Goal: Task Accomplishment & Management: Complete application form

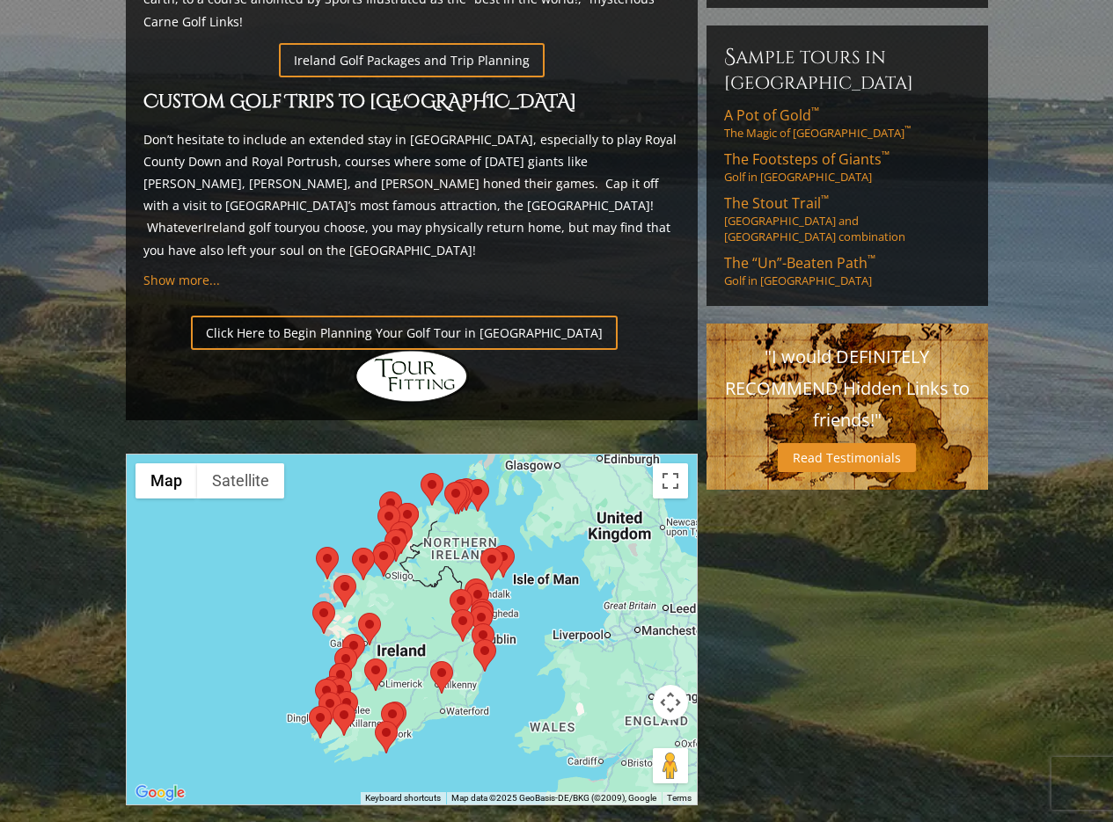
scroll to position [1319, 0]
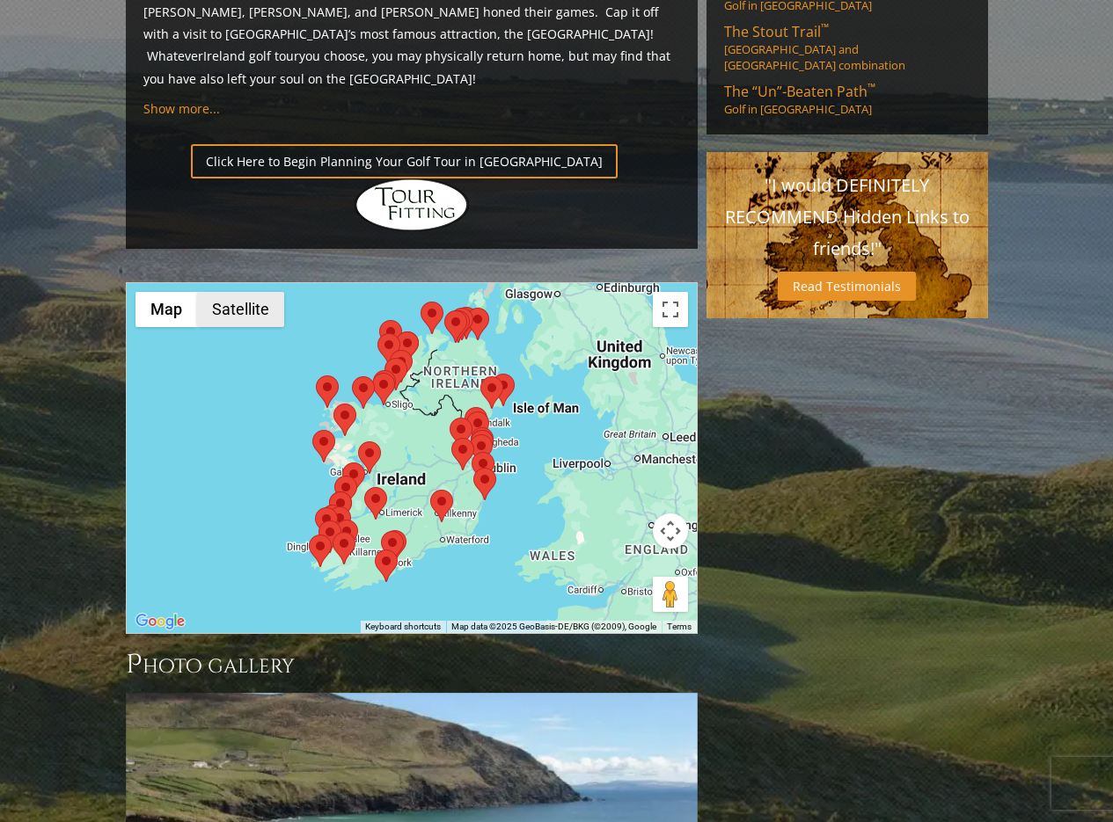
click at [230, 292] on button "Satellite" at bounding box center [240, 309] width 87 height 35
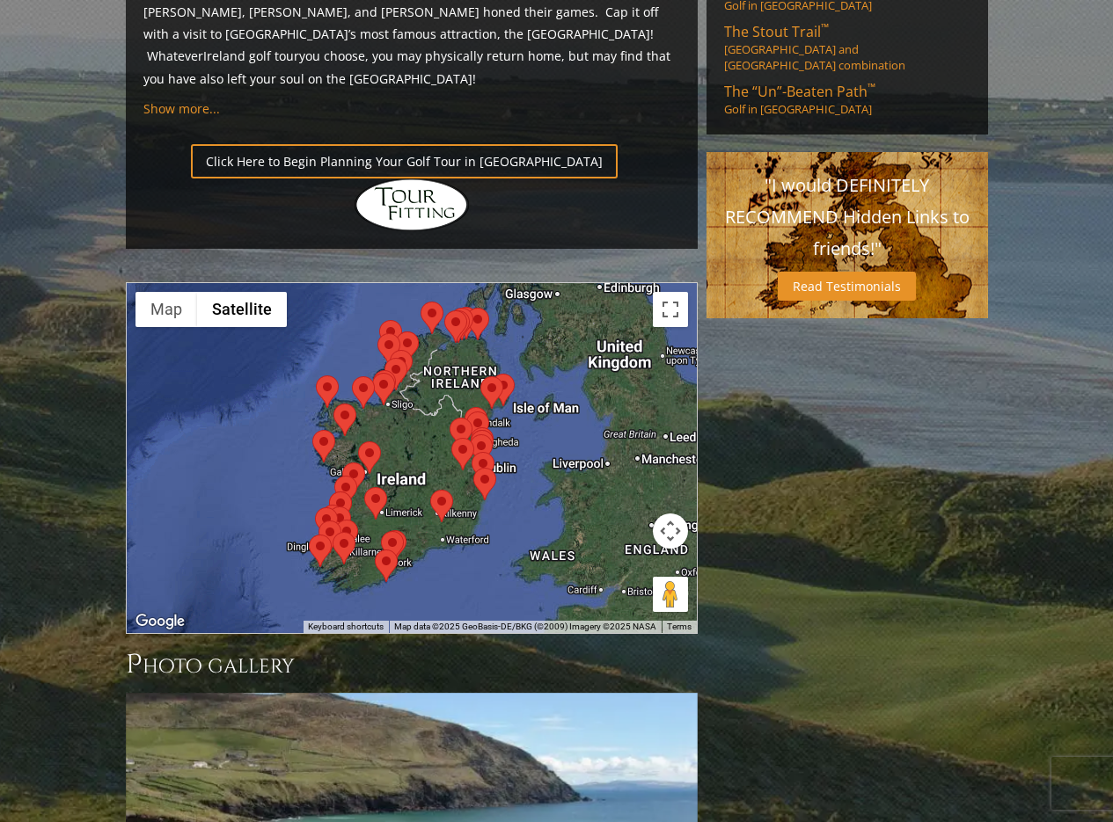
click at [275, 329] on div at bounding box center [412, 458] width 570 height 350
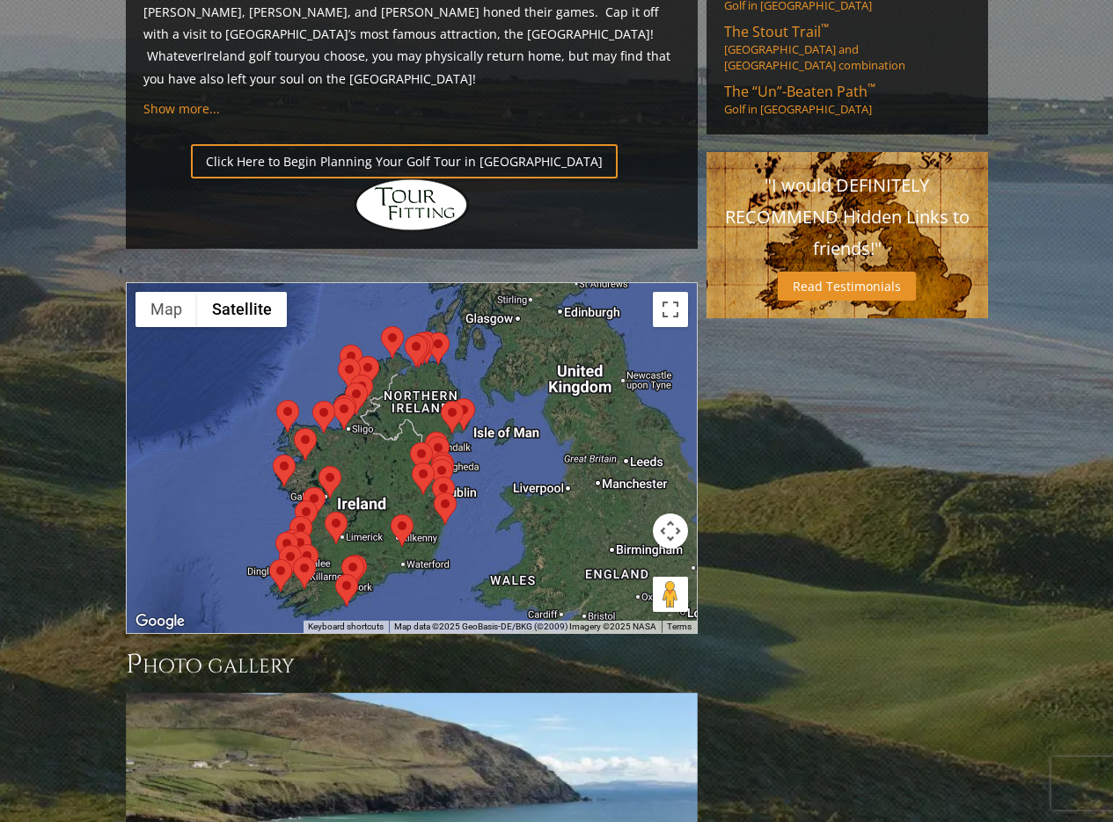
drag, startPoint x: 275, startPoint y: 329, endPoint x: 238, endPoint y: 347, distance: 42.1
click at [238, 347] on div at bounding box center [412, 458] width 570 height 350
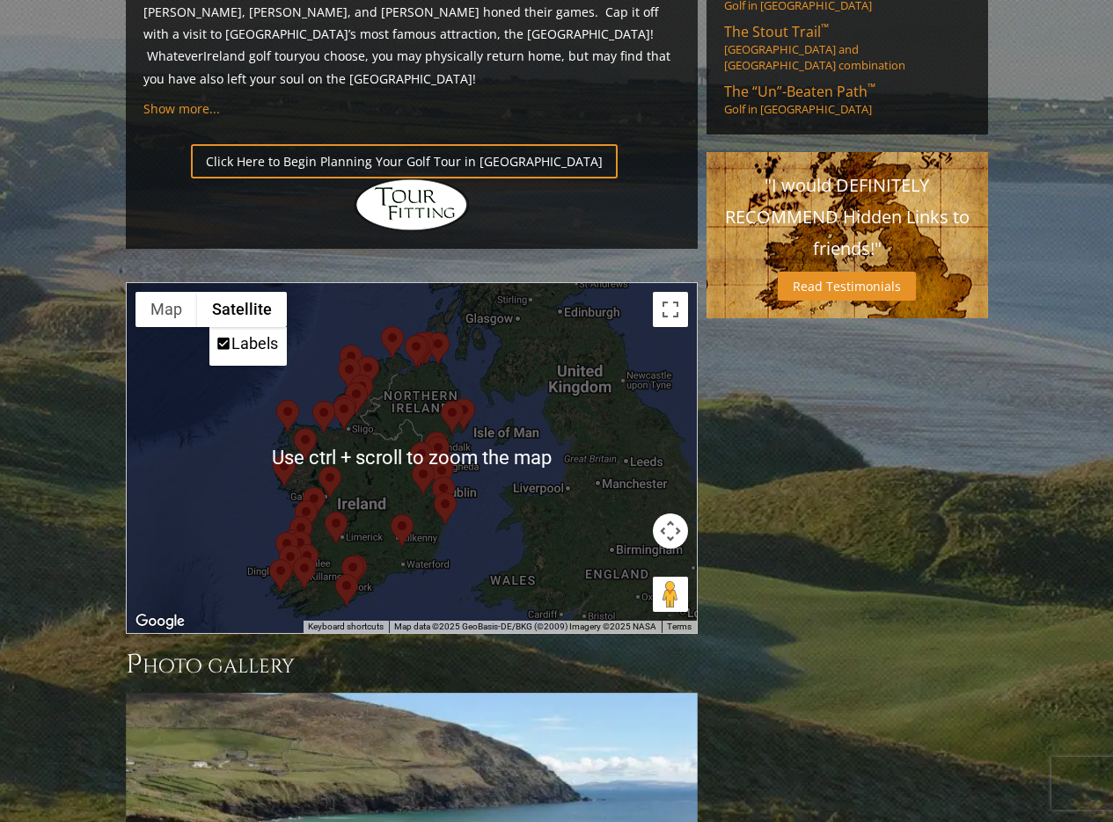
scroll to position [1407, 0]
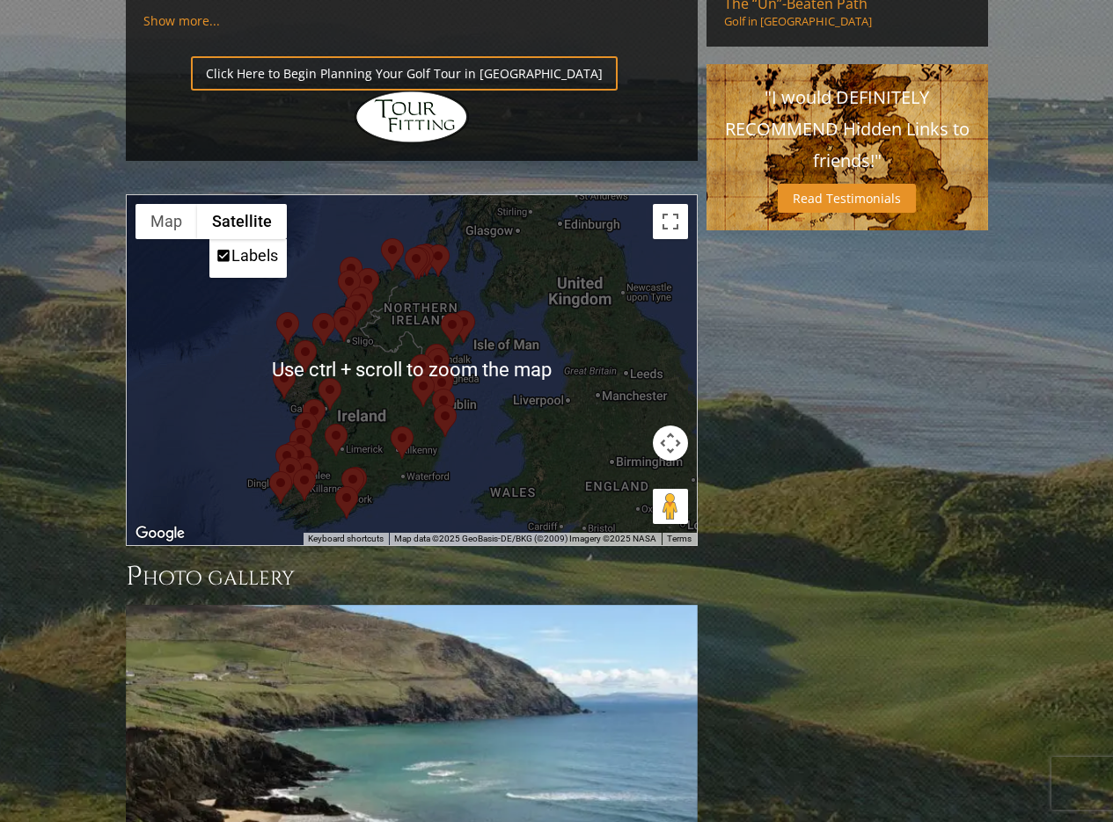
click at [225, 339] on div at bounding box center [412, 370] width 570 height 350
click at [230, 335] on div at bounding box center [412, 370] width 570 height 350
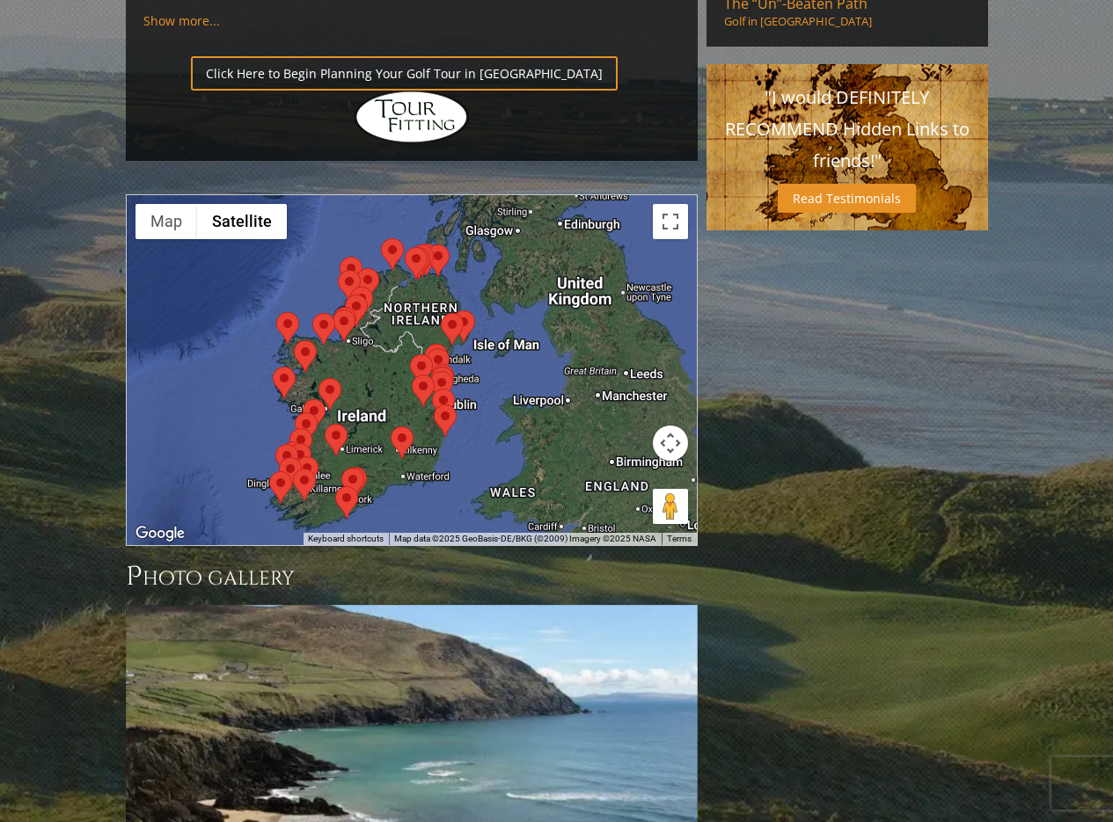
click at [230, 335] on div at bounding box center [412, 370] width 570 height 350
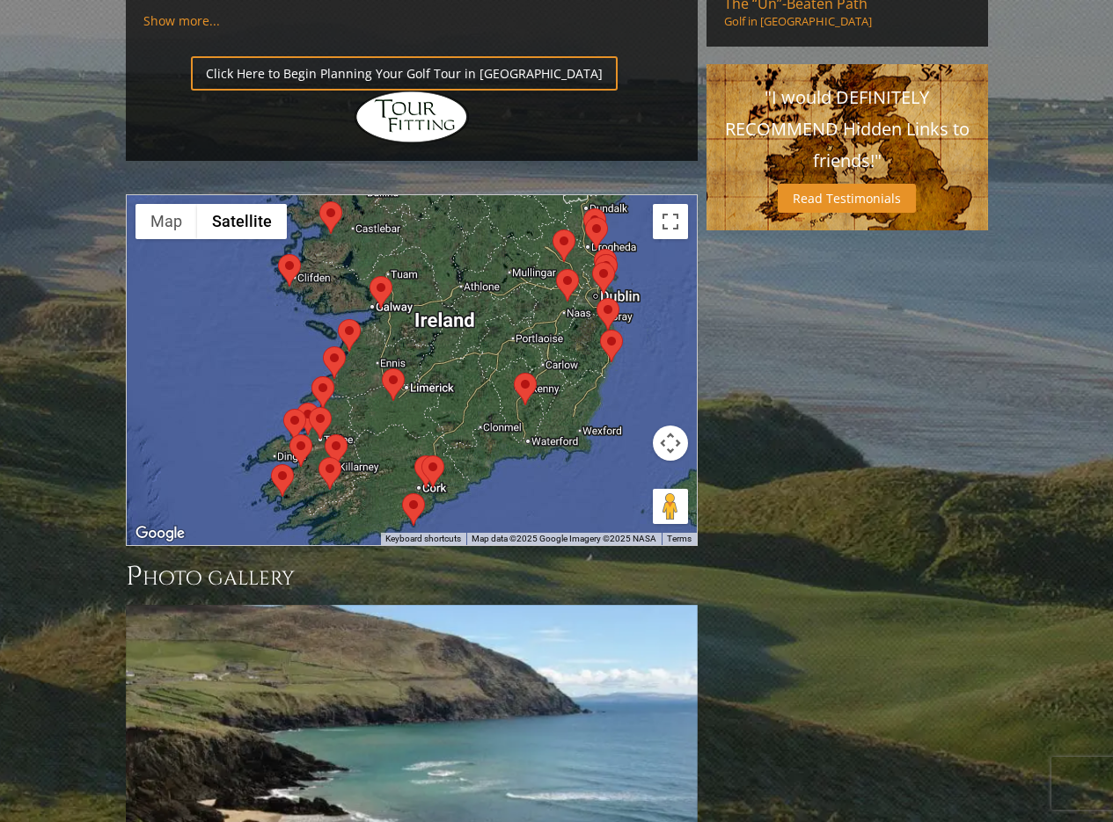
drag, startPoint x: 304, startPoint y: 333, endPoint x: 252, endPoint y: 257, distance: 92.2
click at [252, 257] on div at bounding box center [412, 370] width 570 height 350
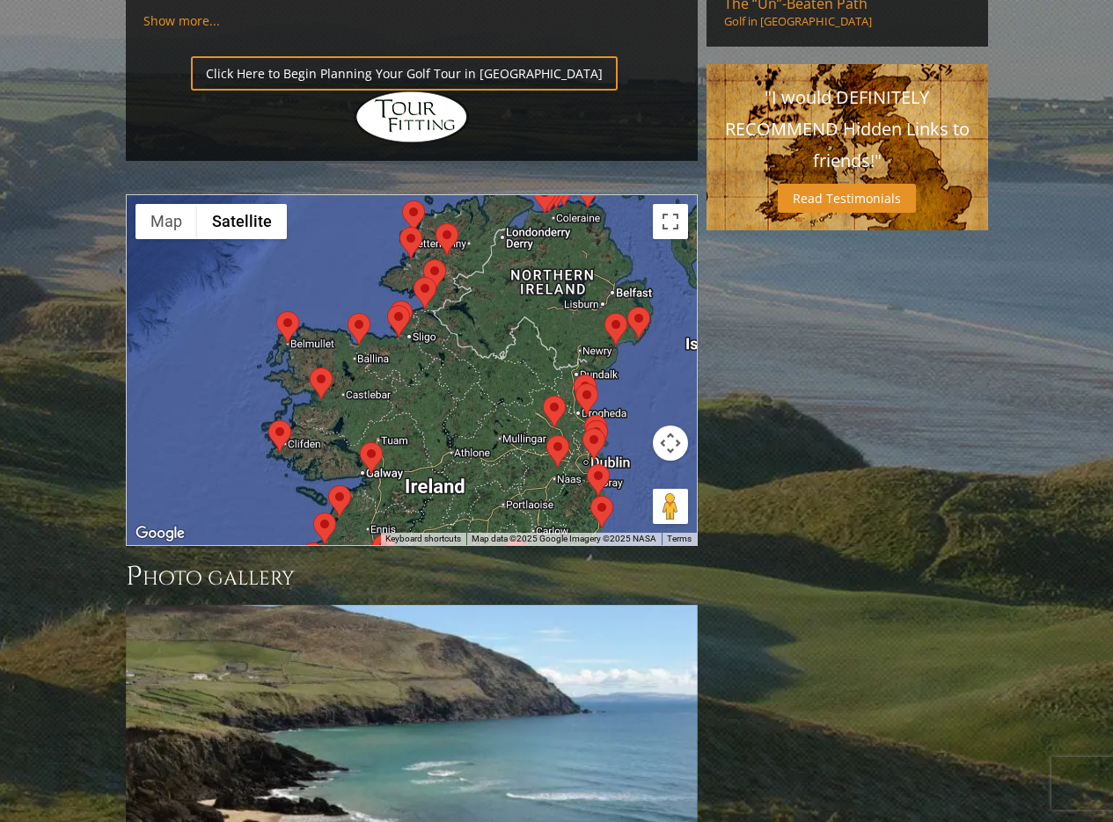
drag, startPoint x: 230, startPoint y: 197, endPoint x: 222, endPoint y: 365, distance: 168.2
click at [222, 365] on div at bounding box center [412, 370] width 570 height 350
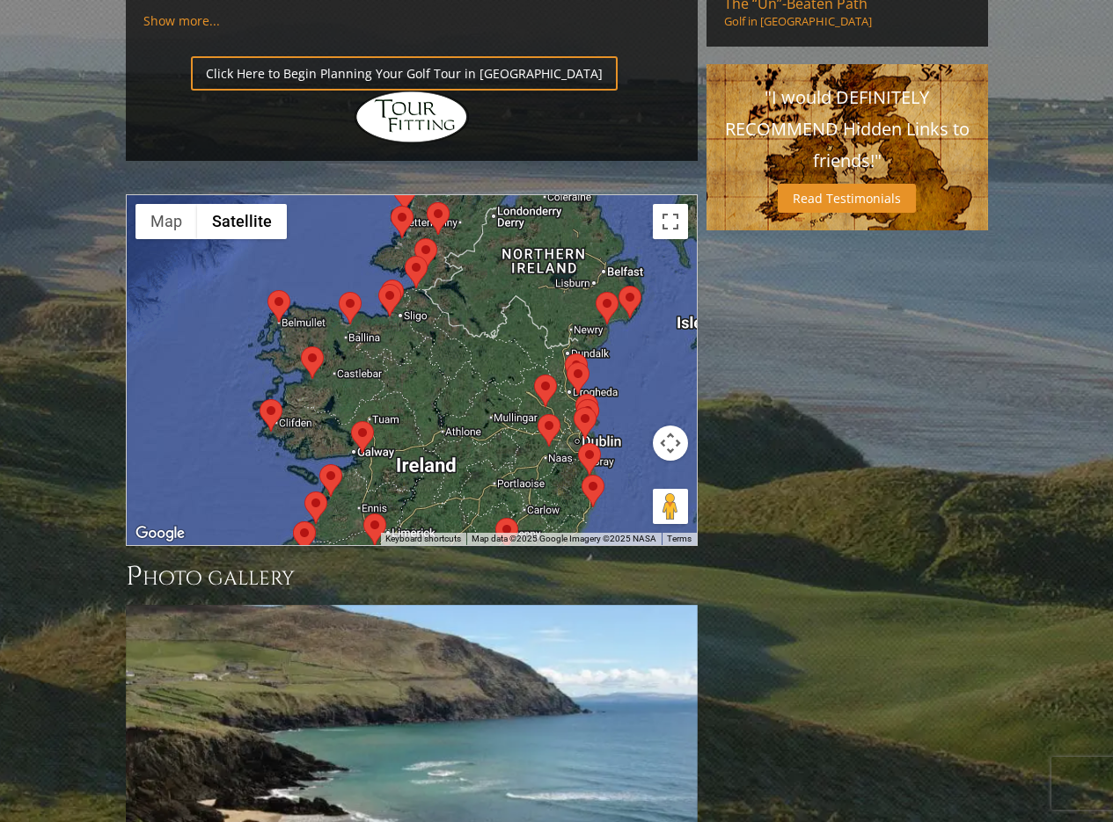
drag, startPoint x: 233, startPoint y: 301, endPoint x: 223, endPoint y: 281, distance: 21.6
click at [223, 281] on div at bounding box center [412, 370] width 570 height 350
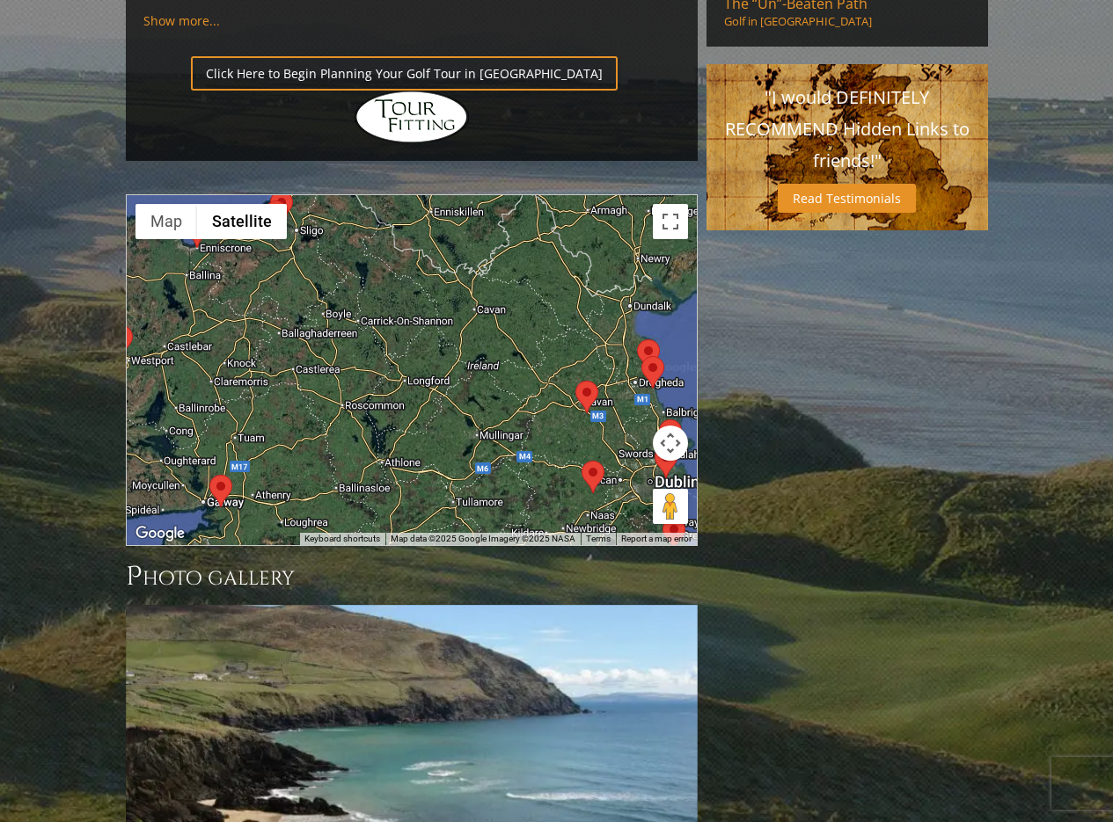
drag, startPoint x: 506, startPoint y: 303, endPoint x: 213, endPoint y: 286, distance: 293.5
click at [213, 286] on div at bounding box center [412, 370] width 570 height 350
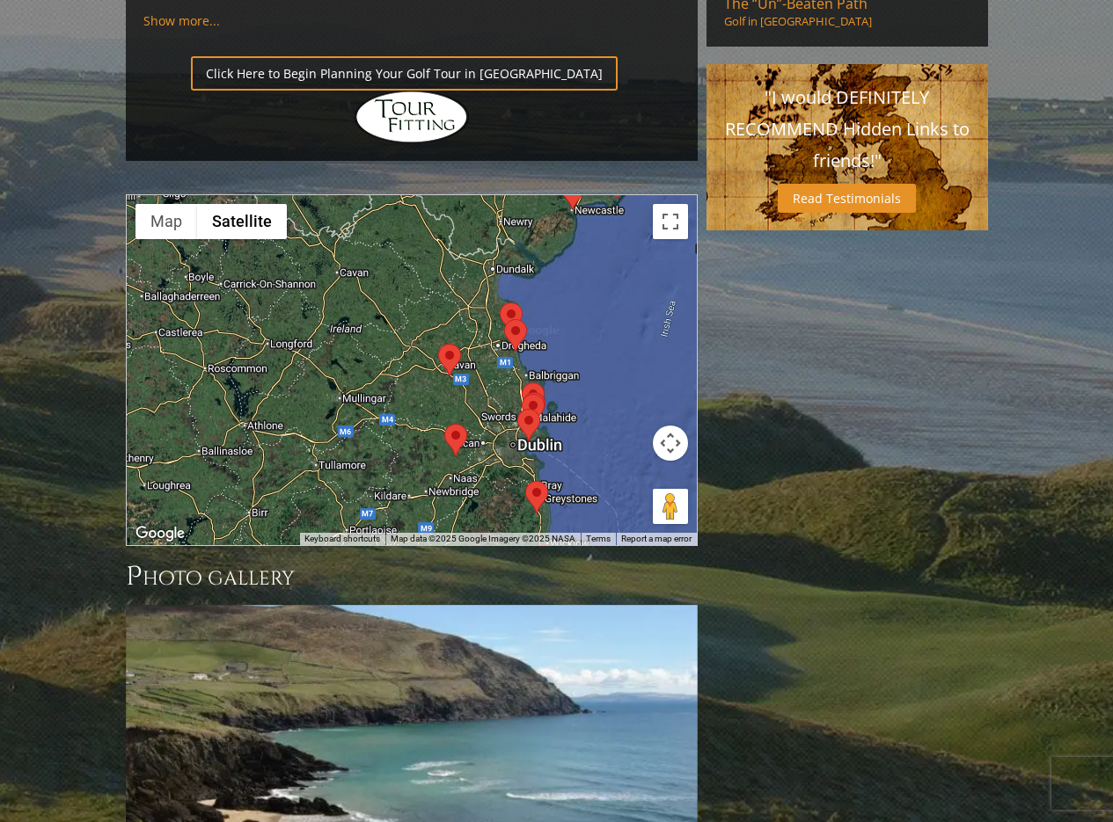
drag, startPoint x: 418, startPoint y: 314, endPoint x: 277, endPoint y: 274, distance: 146.2
click at [277, 274] on div at bounding box center [412, 370] width 570 height 350
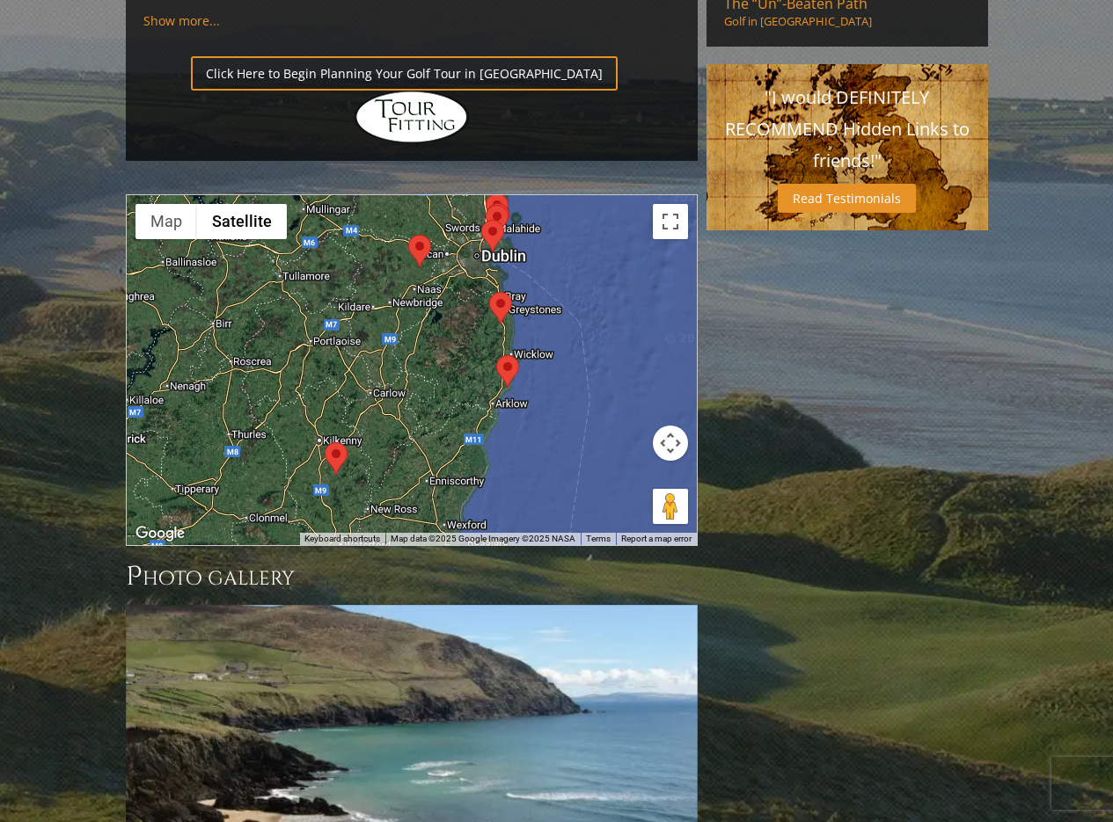
drag, startPoint x: 461, startPoint y: 386, endPoint x: 424, endPoint y: 194, distance: 195.3
click at [424, 195] on div at bounding box center [412, 370] width 570 height 350
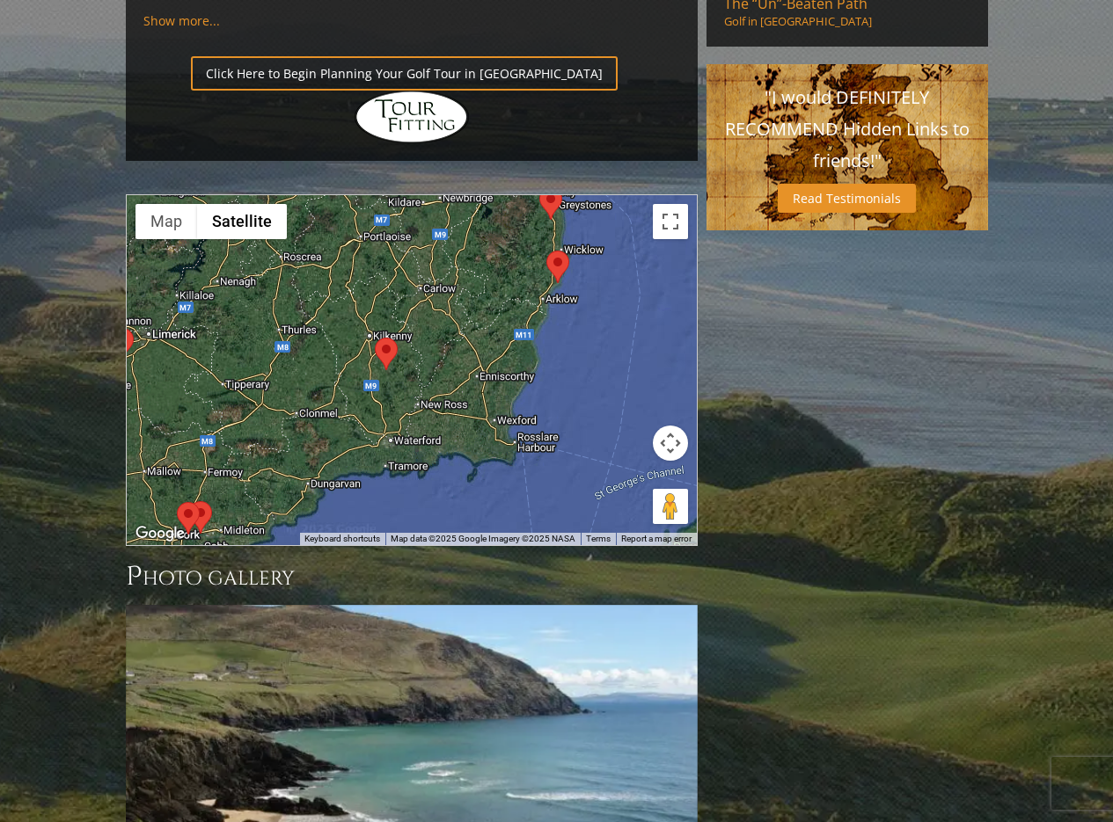
drag, startPoint x: 309, startPoint y: 289, endPoint x: 359, endPoint y: 180, distance: 120.0
click at [359, 195] on div at bounding box center [412, 370] width 570 height 350
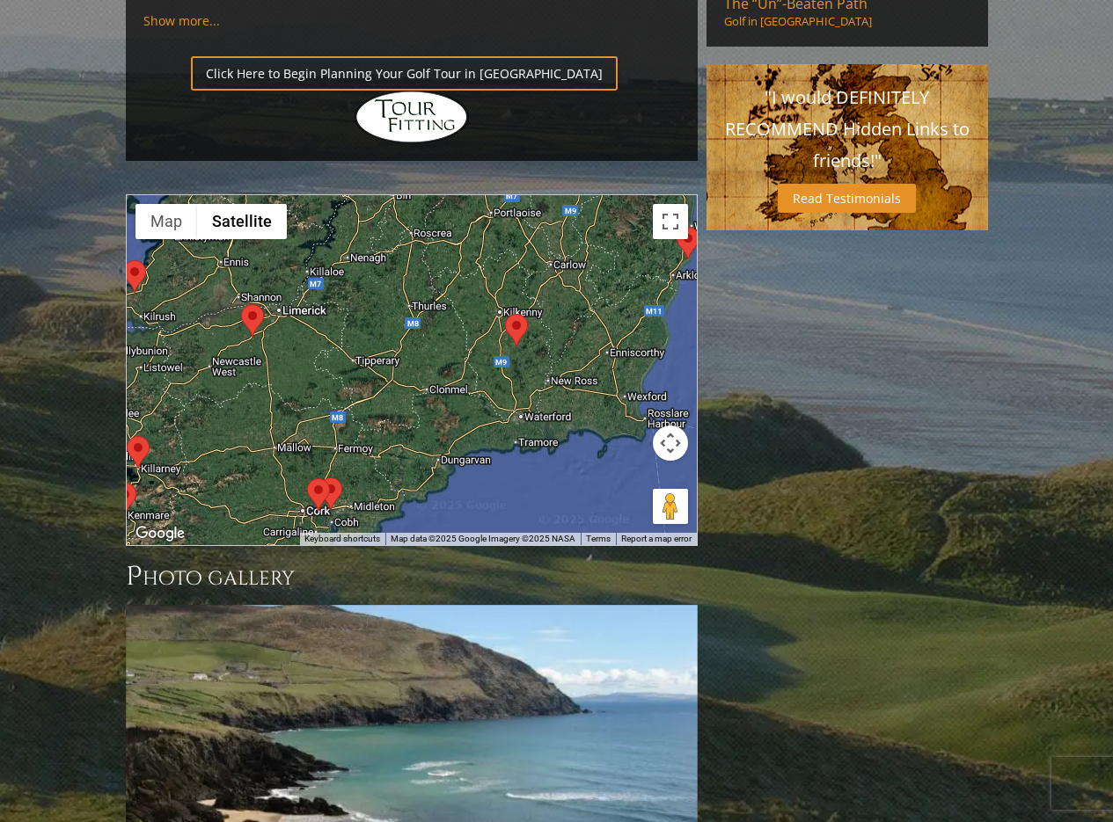
drag, startPoint x: 263, startPoint y: 263, endPoint x: 398, endPoint y: 243, distance: 137.0
click at [398, 243] on div at bounding box center [412, 370] width 570 height 350
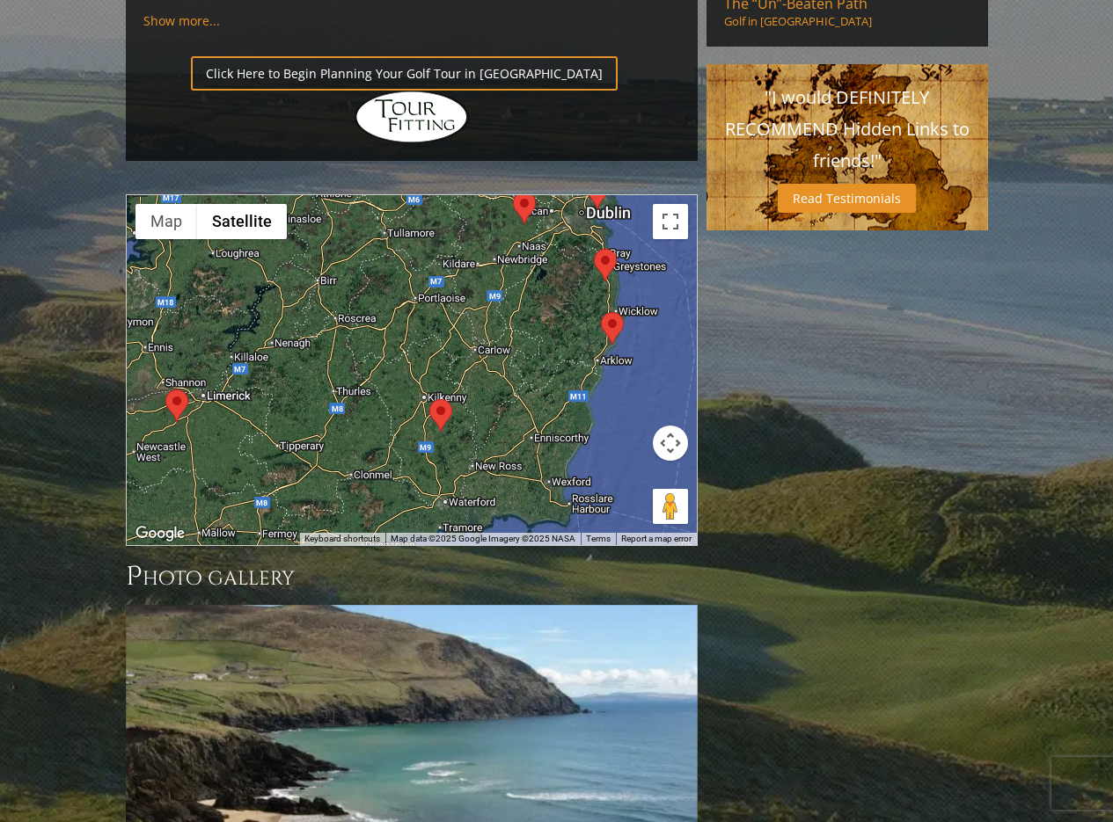
drag, startPoint x: 456, startPoint y: 203, endPoint x: 378, endPoint y: 289, distance: 115.2
click at [378, 289] on div at bounding box center [412, 370] width 570 height 350
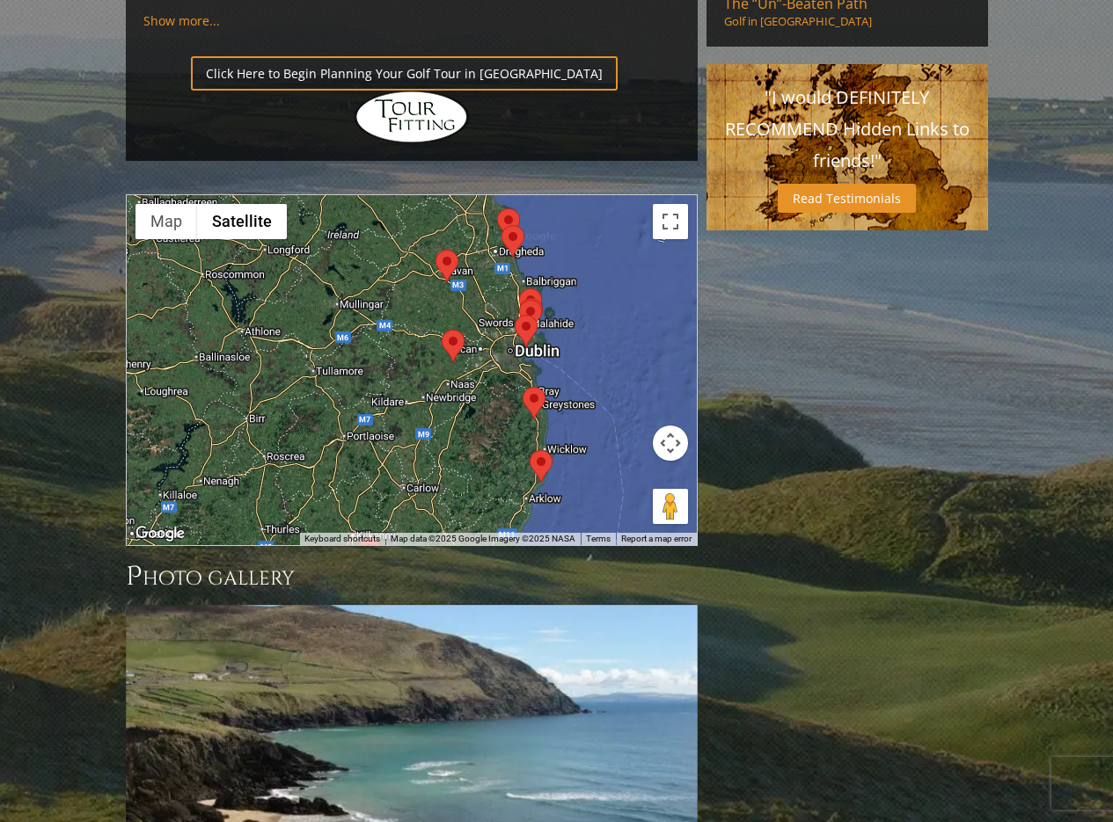
drag, startPoint x: 552, startPoint y: 165, endPoint x: 476, endPoint y: 312, distance: 165.6
click at [476, 312] on div at bounding box center [412, 370] width 570 height 350
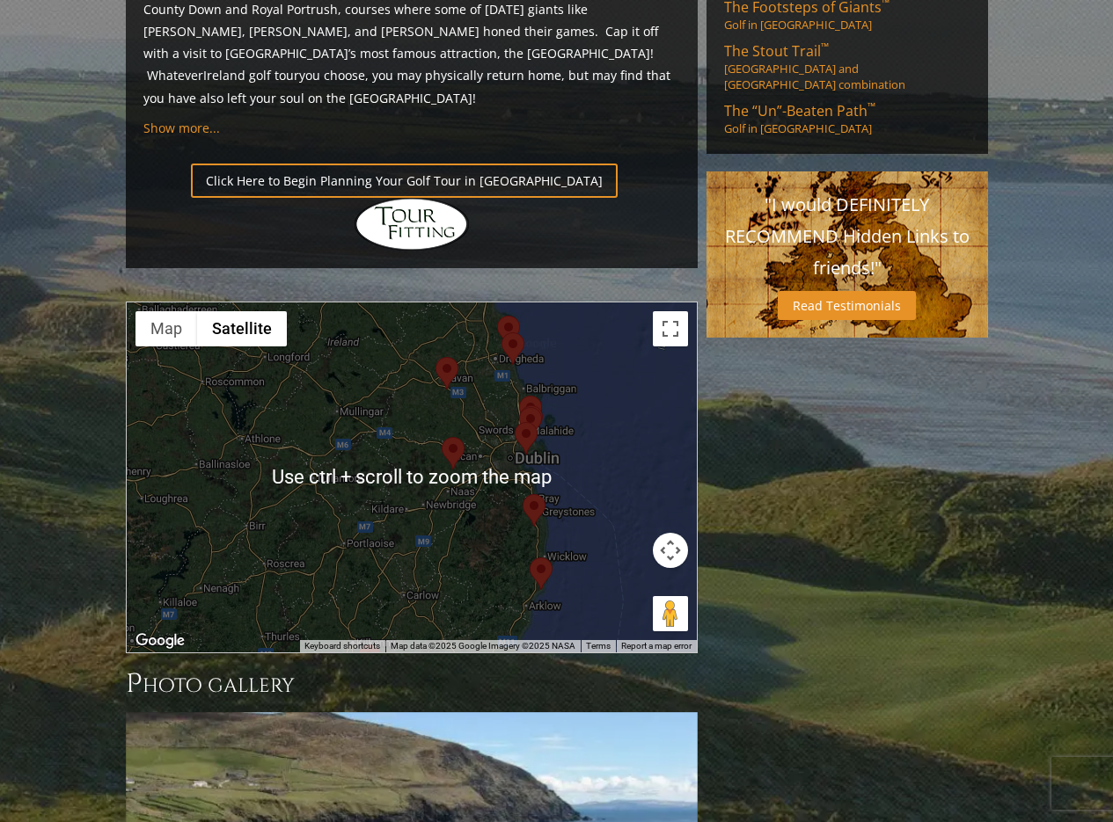
scroll to position [1319, 0]
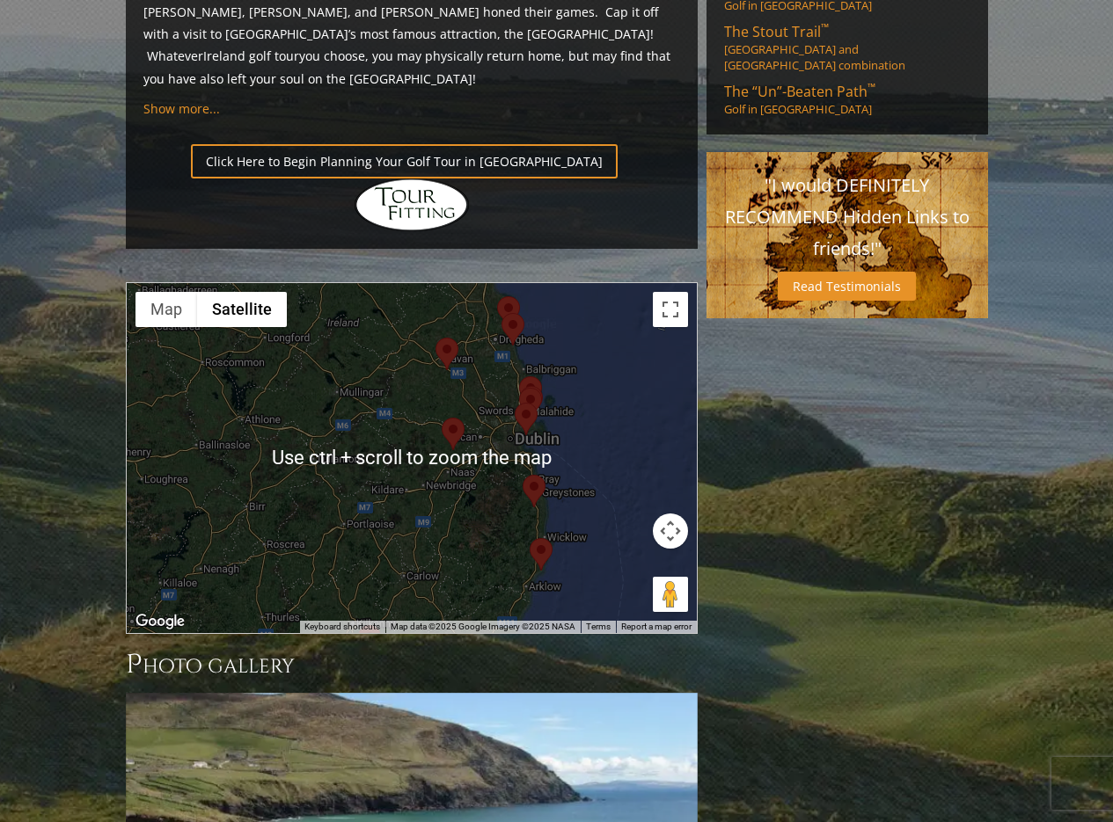
click at [485, 299] on div at bounding box center [412, 458] width 570 height 350
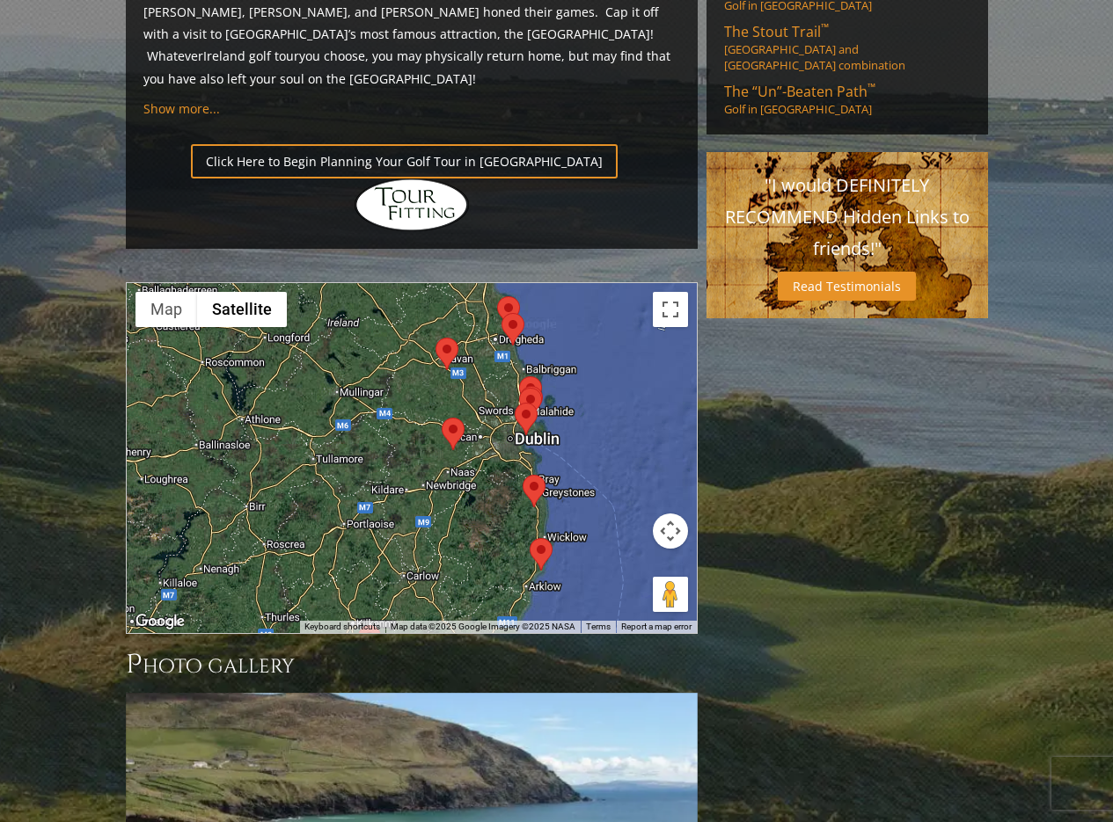
click at [485, 299] on div at bounding box center [412, 458] width 570 height 350
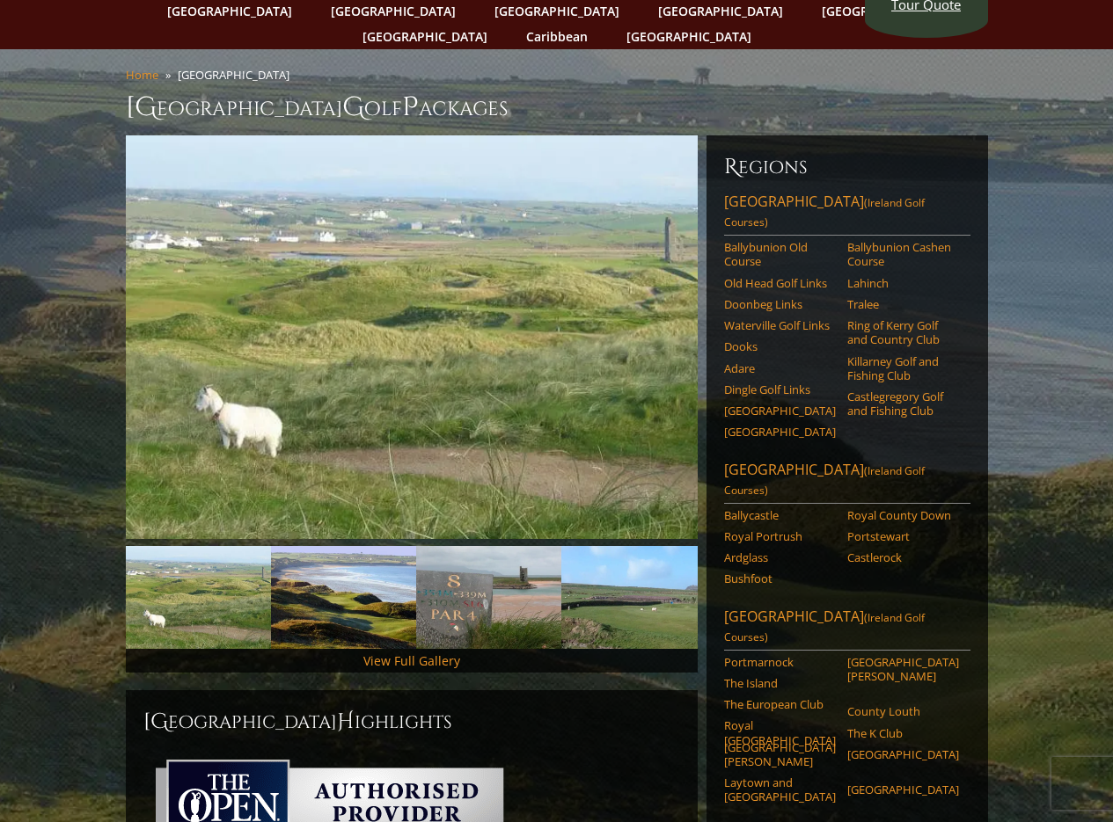
scroll to position [0, 0]
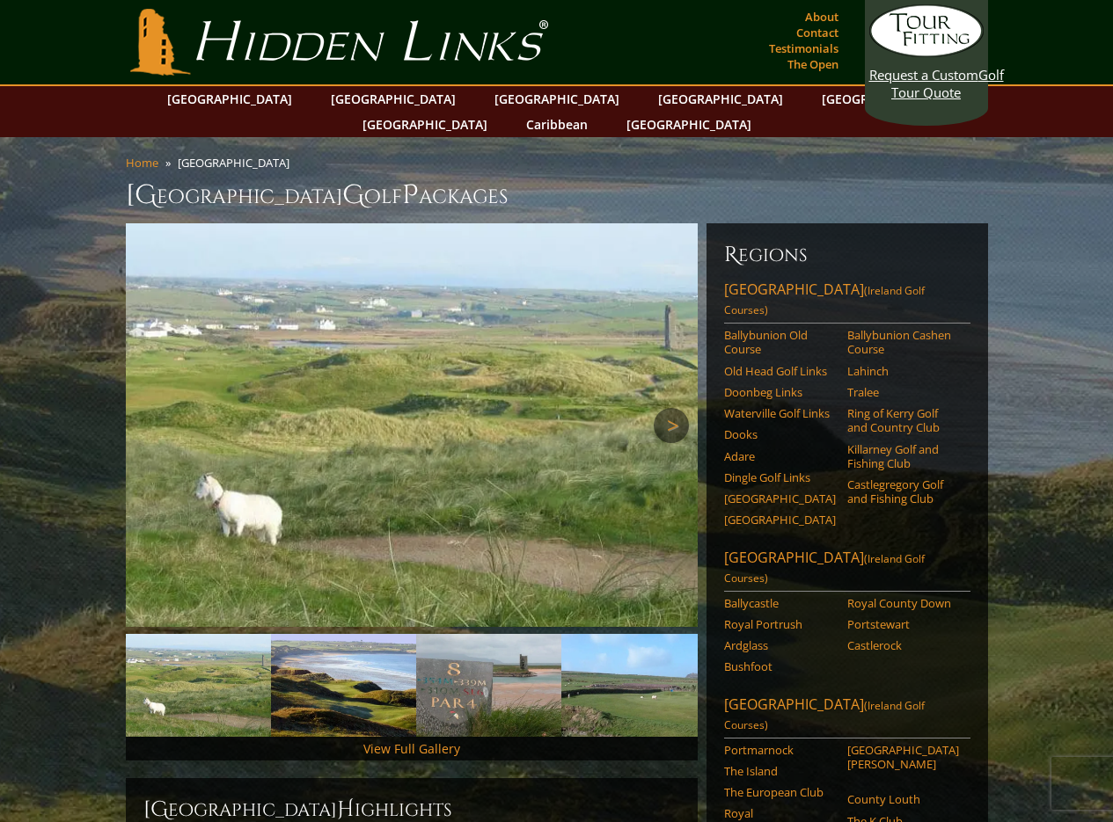
click at [668, 408] on link "Next" at bounding box center [671, 425] width 35 height 35
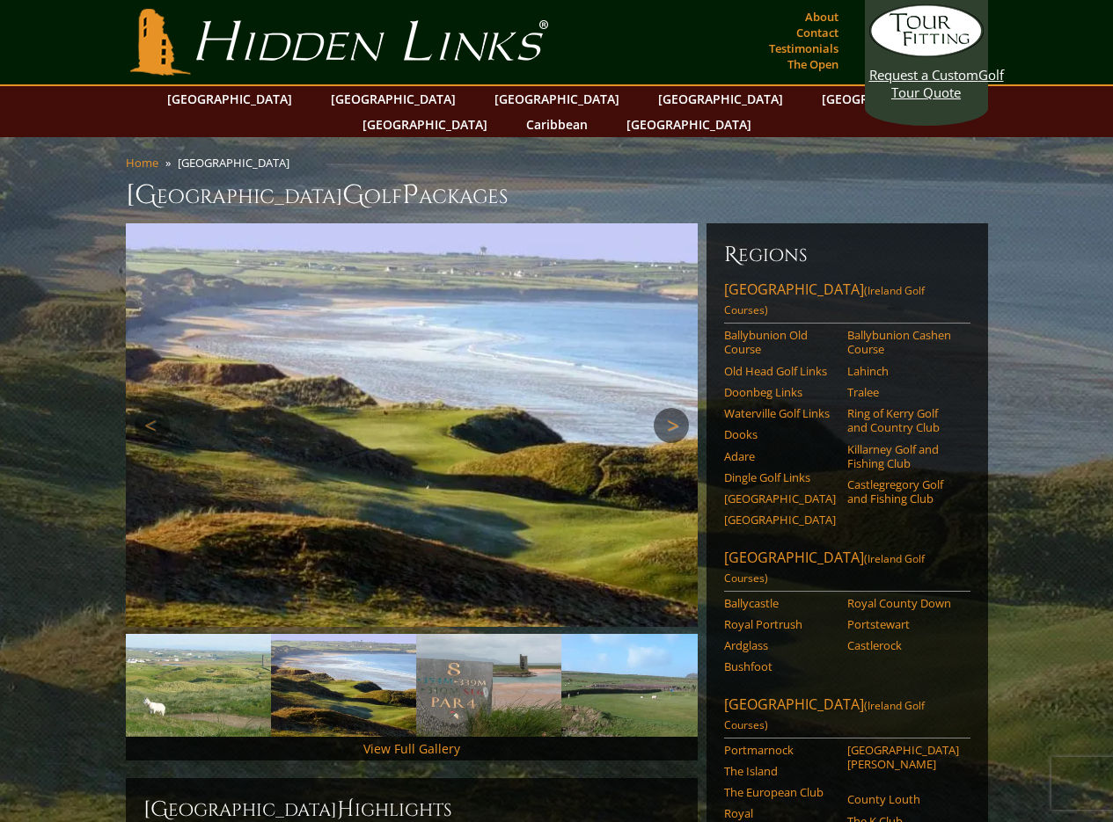
click at [668, 408] on link "Next" at bounding box center [671, 425] width 35 height 35
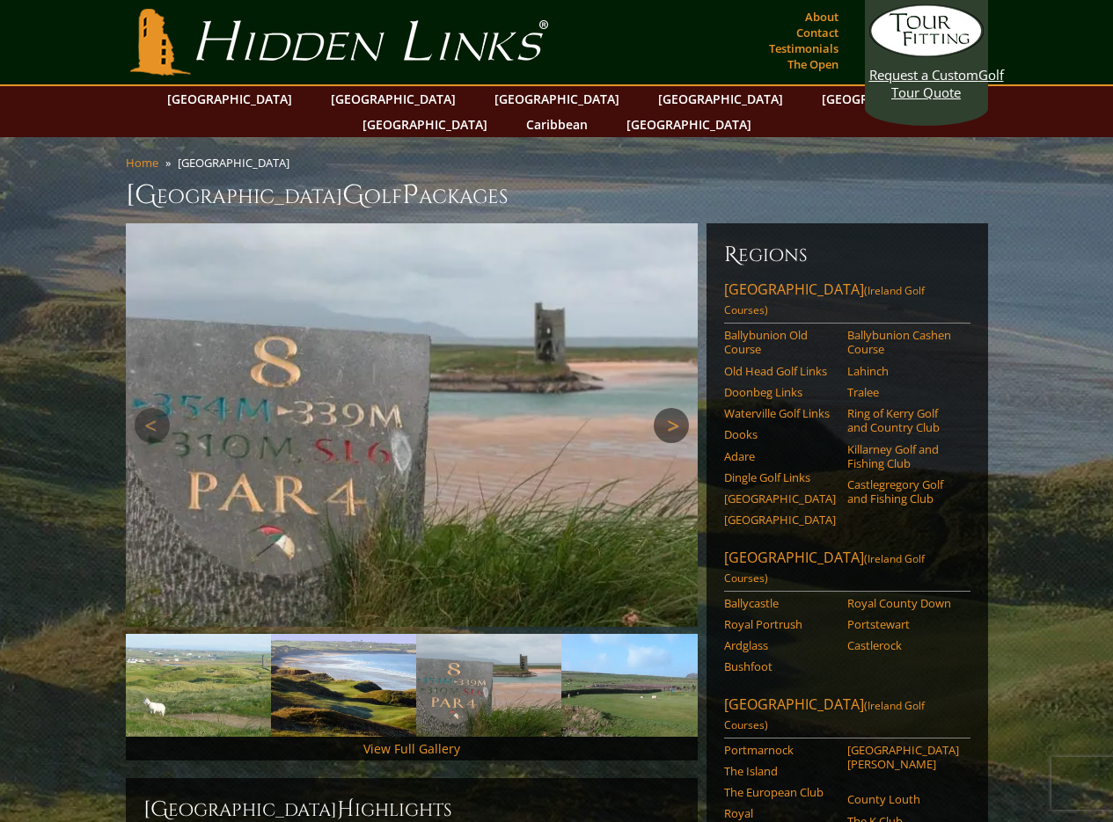
click at [672, 412] on link "Next" at bounding box center [671, 425] width 35 height 35
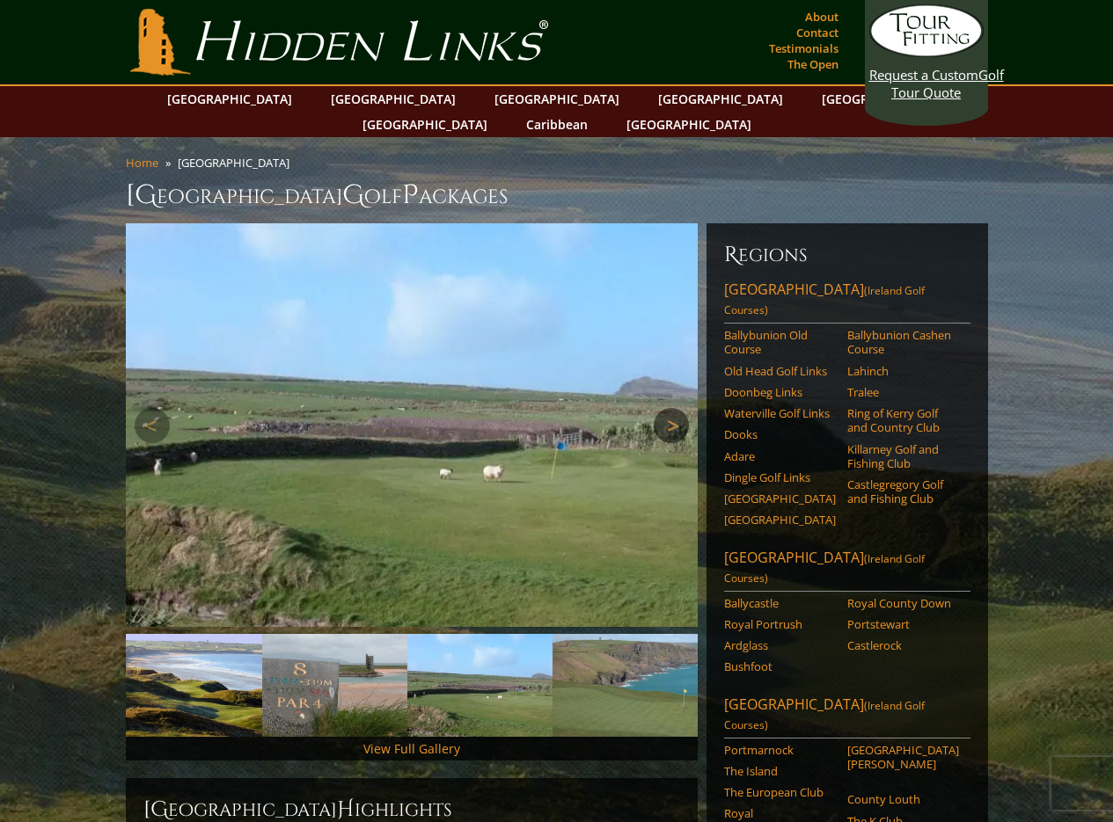
click at [668, 408] on link "Next" at bounding box center [671, 425] width 35 height 35
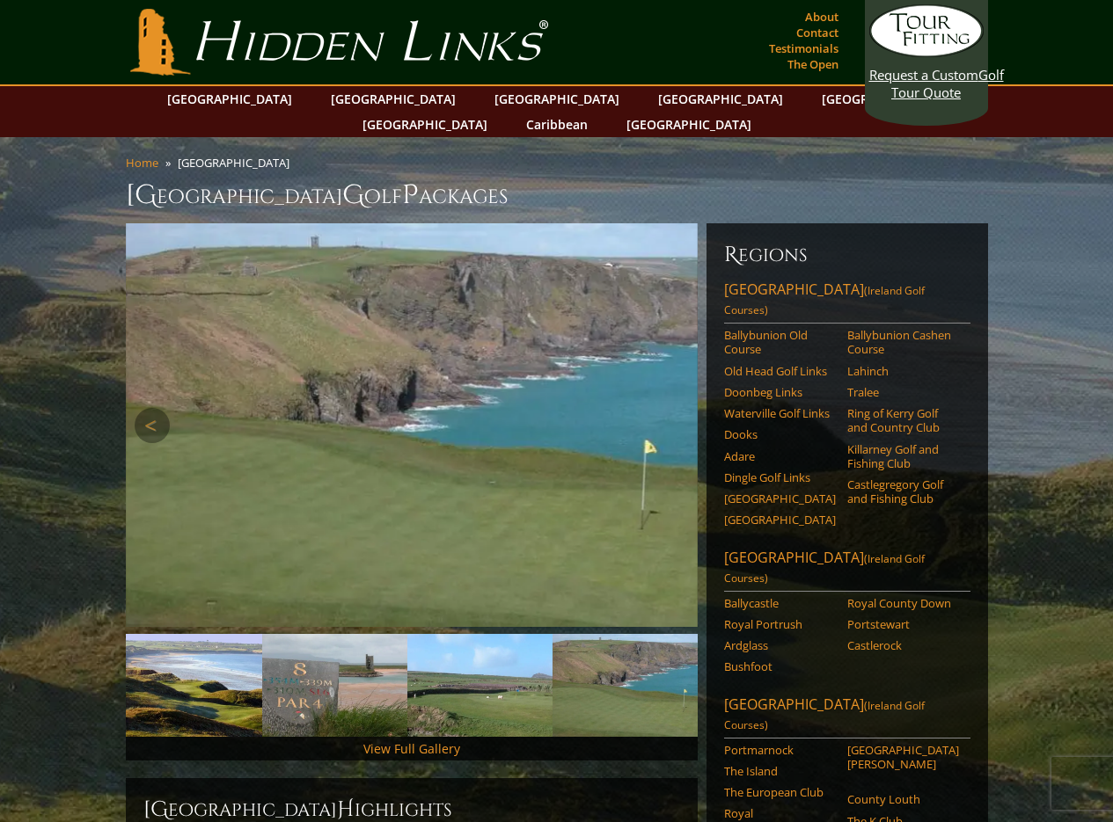
click at [661, 435] on img at bounding box center [412, 425] width 572 height 404
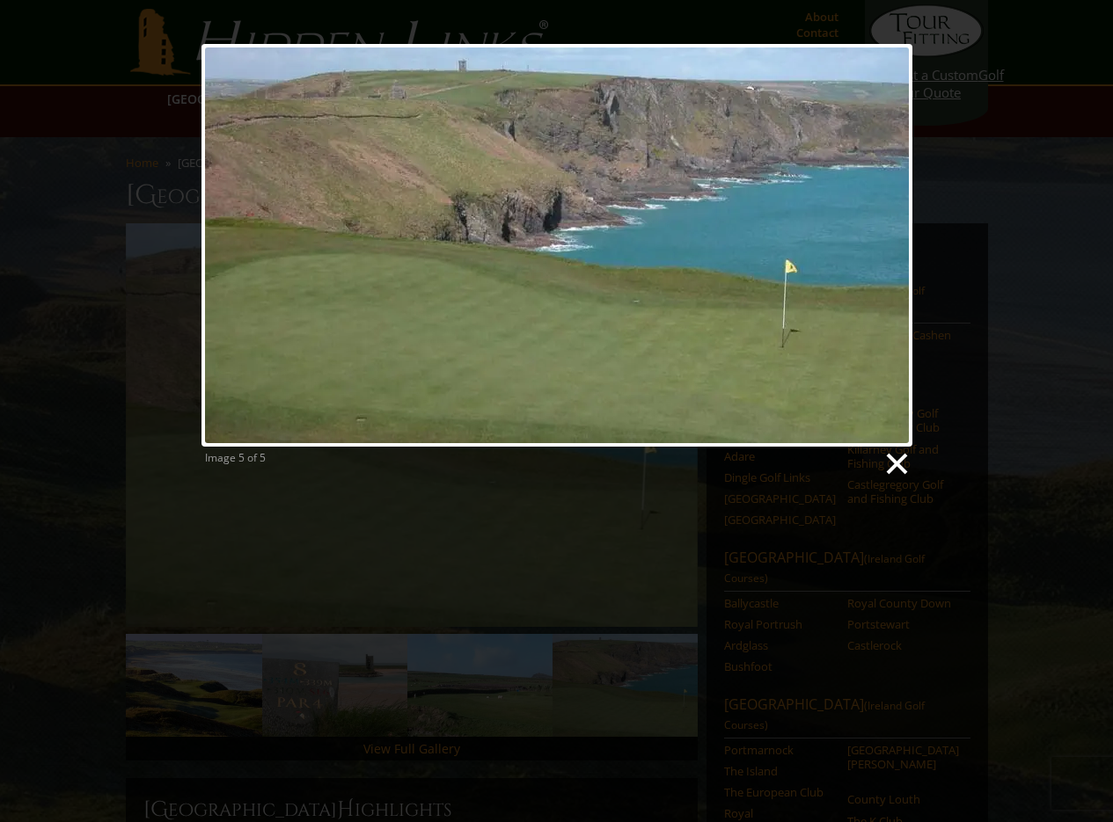
click at [902, 464] on link at bounding box center [895, 464] width 26 height 26
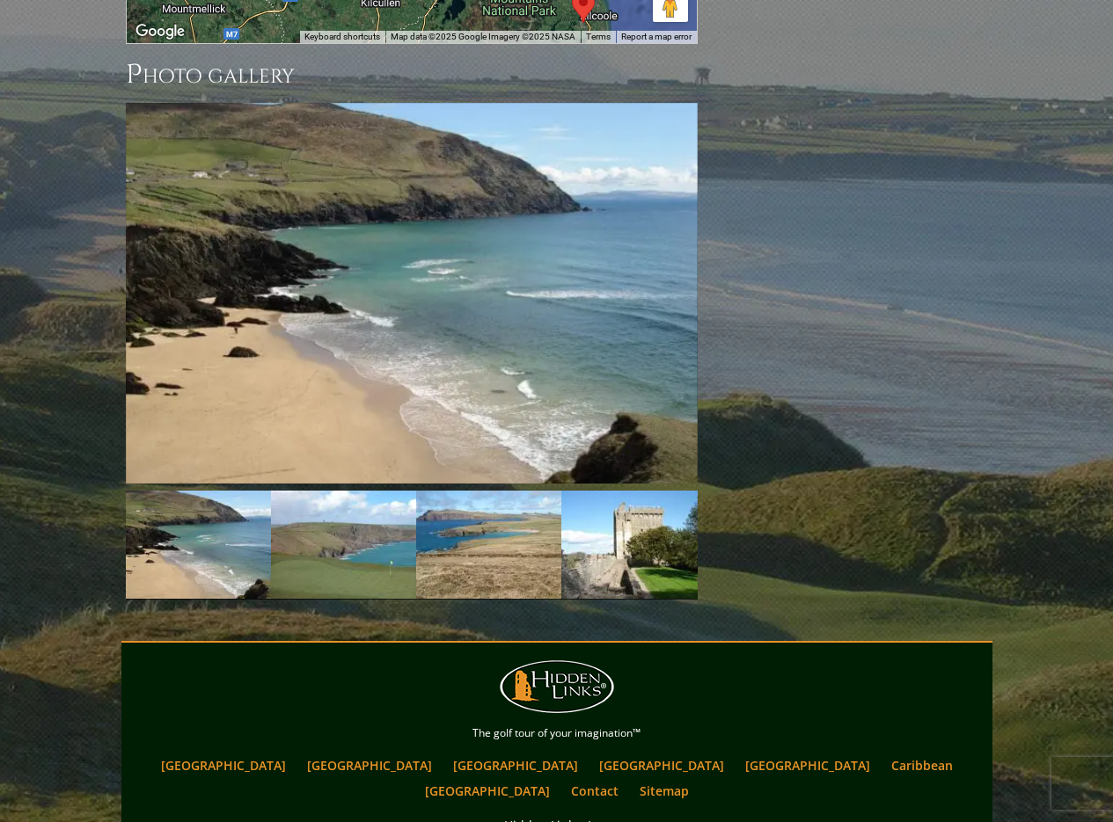
scroll to position [1824, 0]
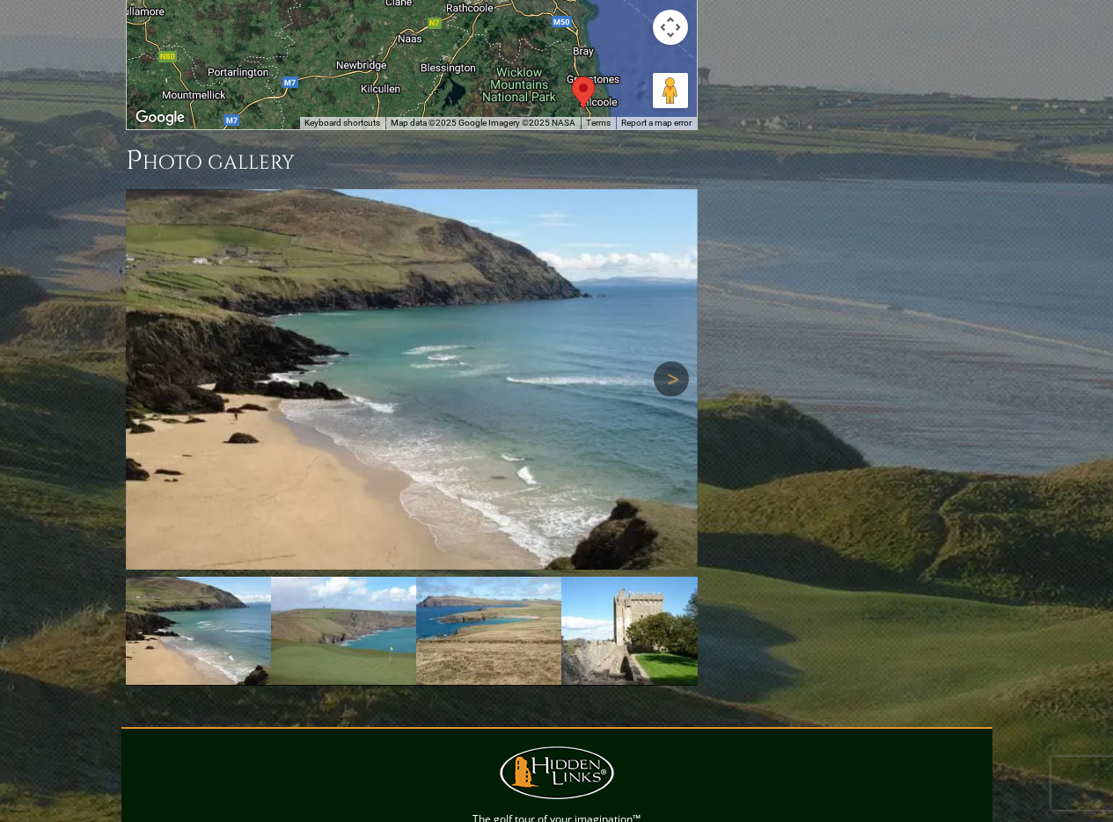
click at [667, 362] on link "Next" at bounding box center [671, 379] width 35 height 35
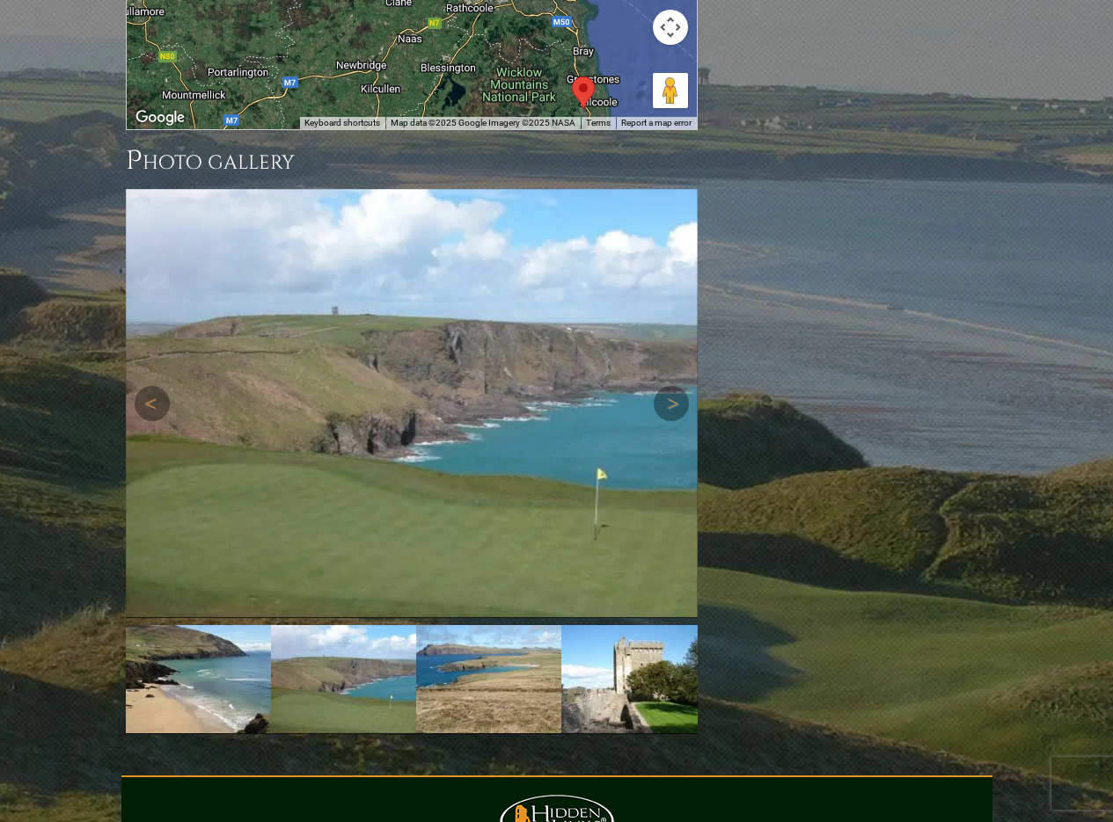
click at [669, 275] on img at bounding box center [412, 403] width 572 height 429
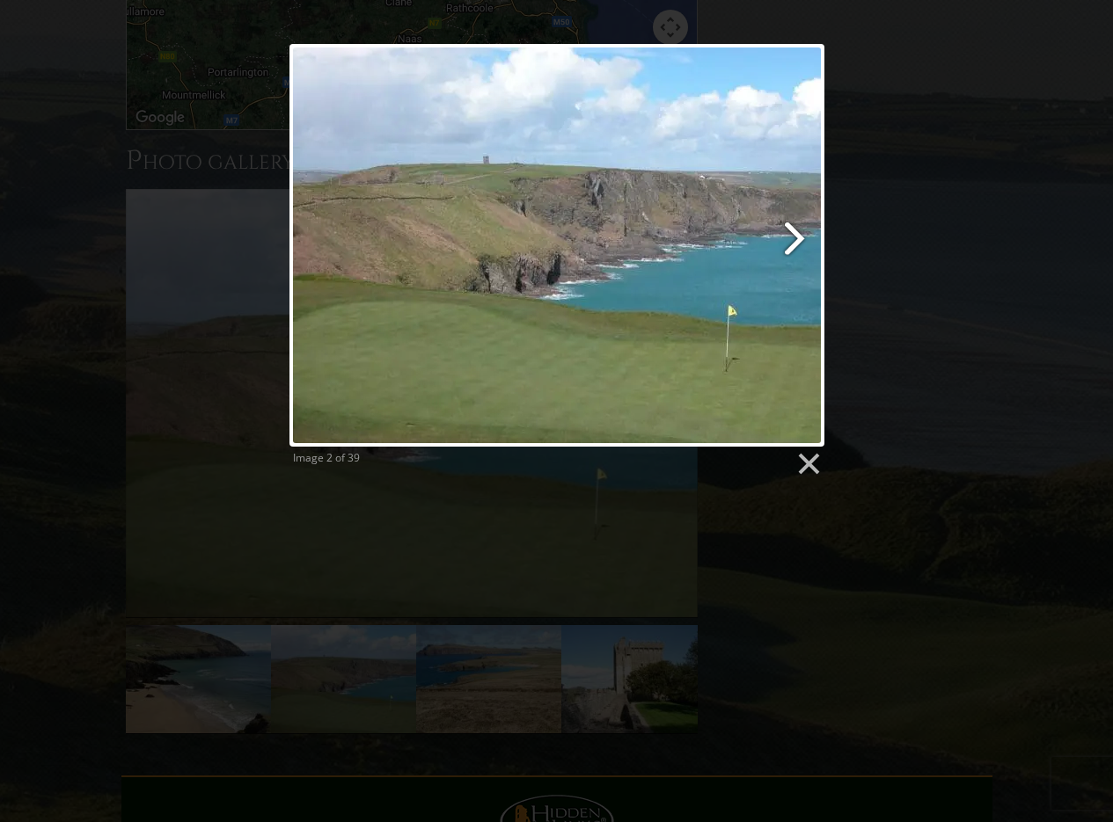
click at [781, 241] on link at bounding box center [652, 245] width 342 height 403
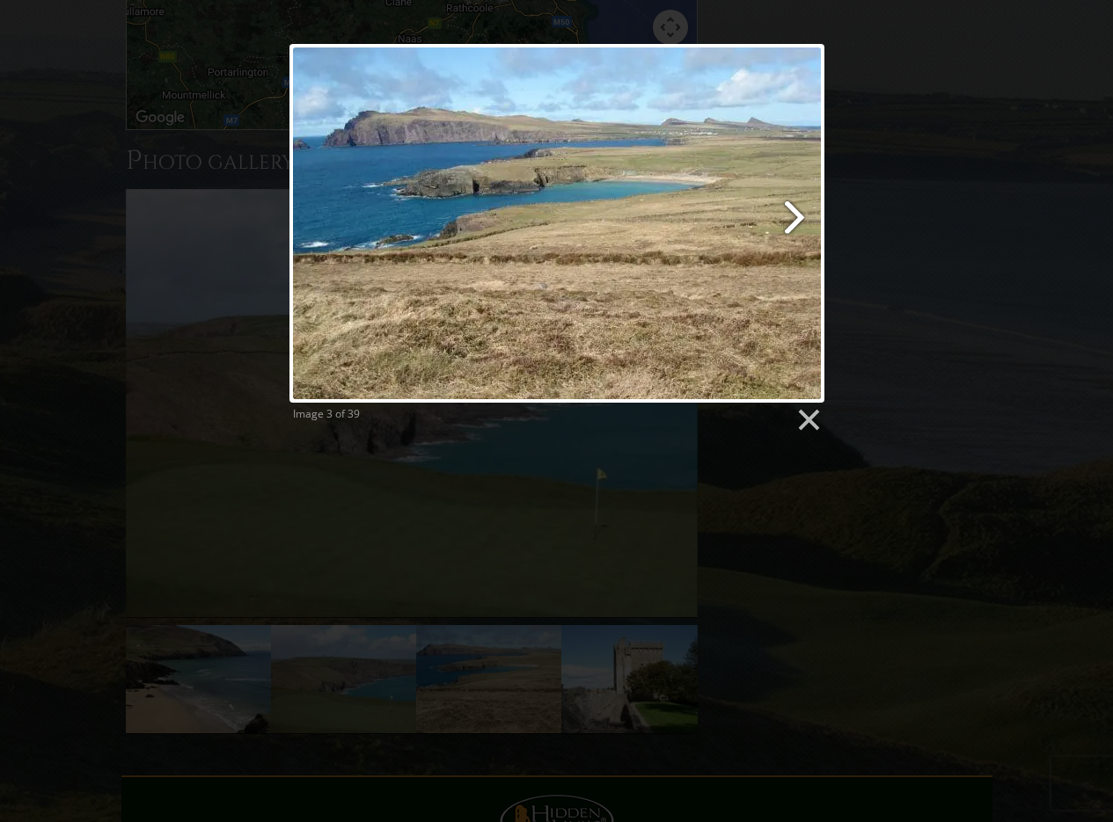
click at [799, 212] on link at bounding box center [652, 223] width 342 height 359
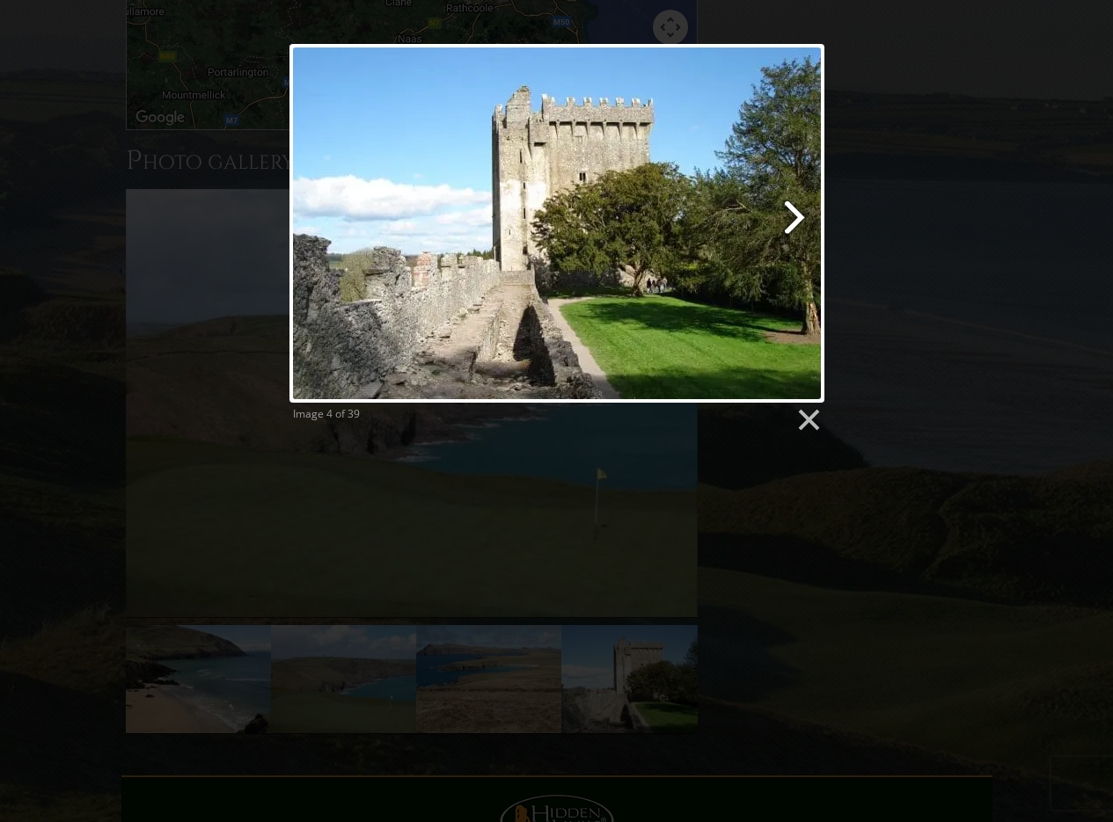
click at [794, 221] on link at bounding box center [652, 223] width 342 height 359
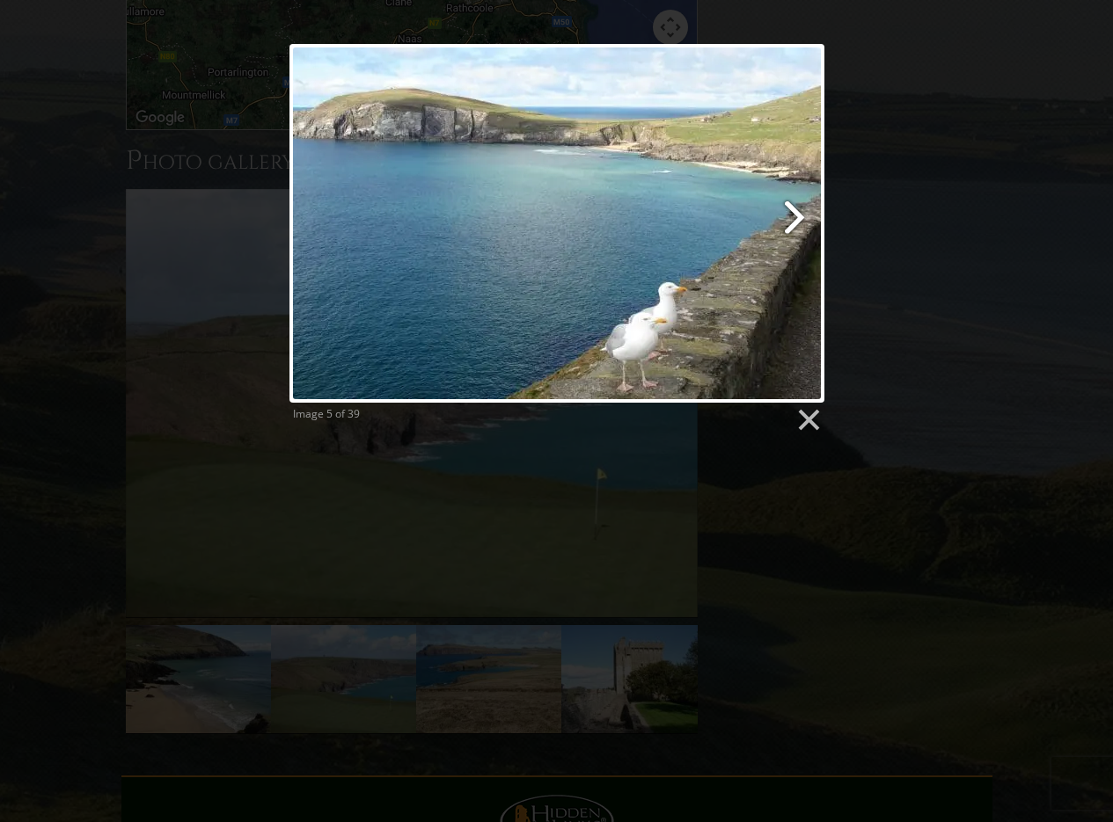
click at [794, 221] on link at bounding box center [652, 223] width 342 height 359
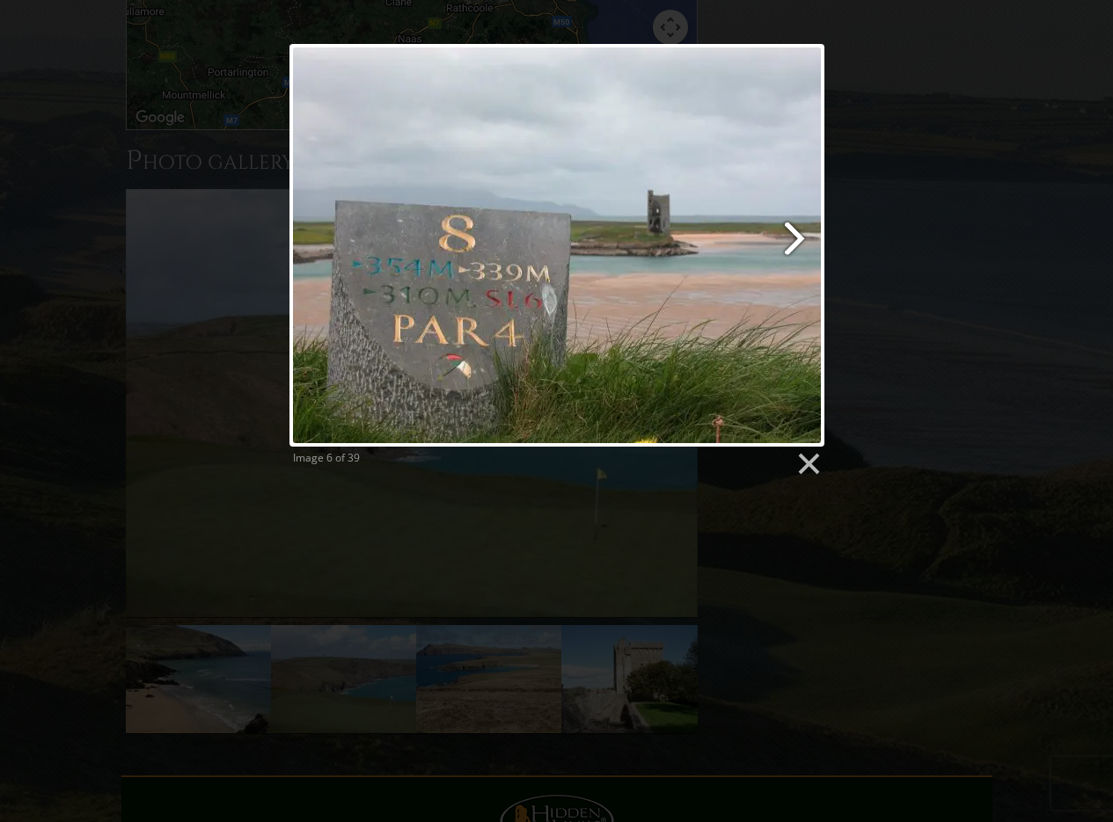
click at [794, 221] on link at bounding box center [652, 245] width 342 height 403
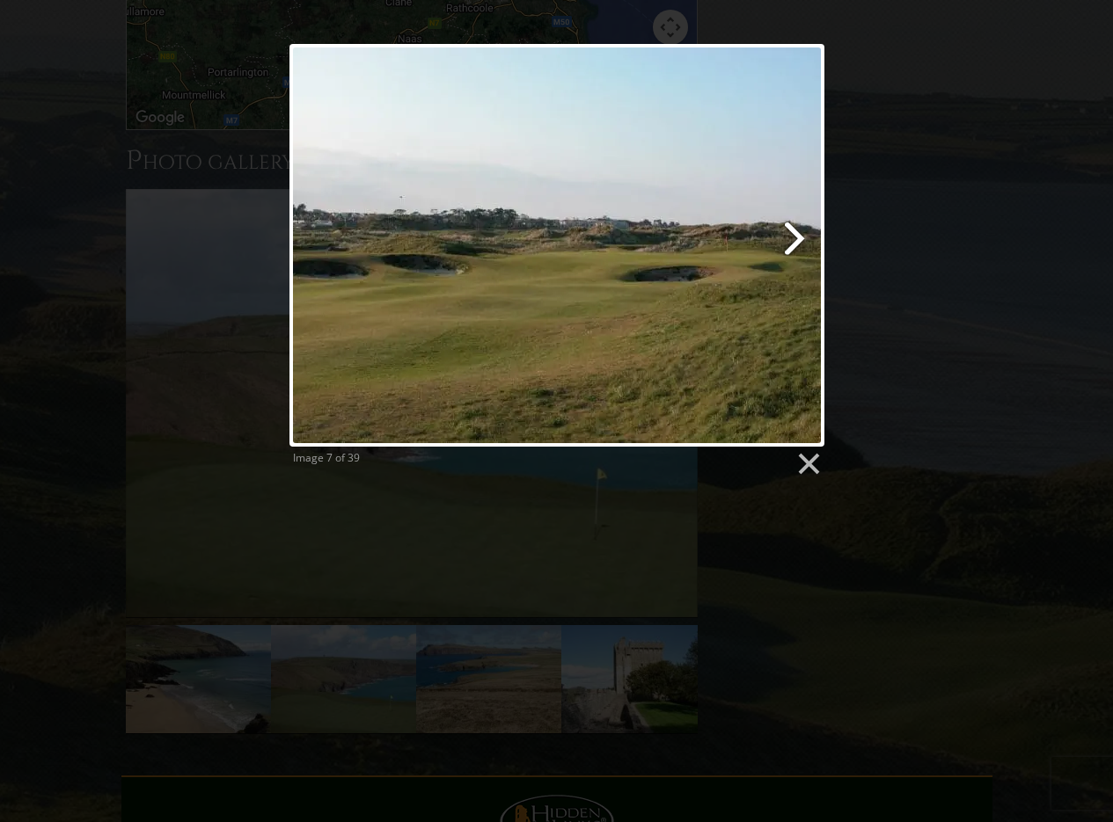
click at [794, 221] on link at bounding box center [652, 245] width 342 height 403
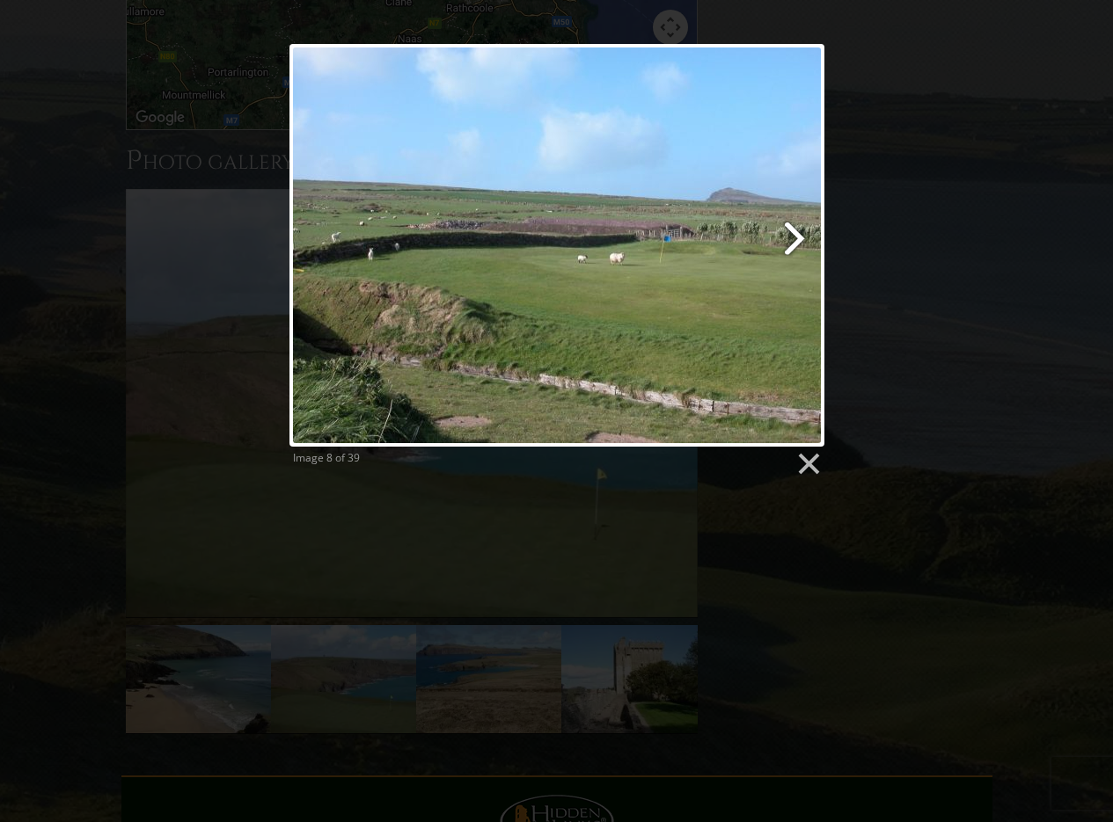
click at [794, 221] on link at bounding box center [652, 245] width 342 height 403
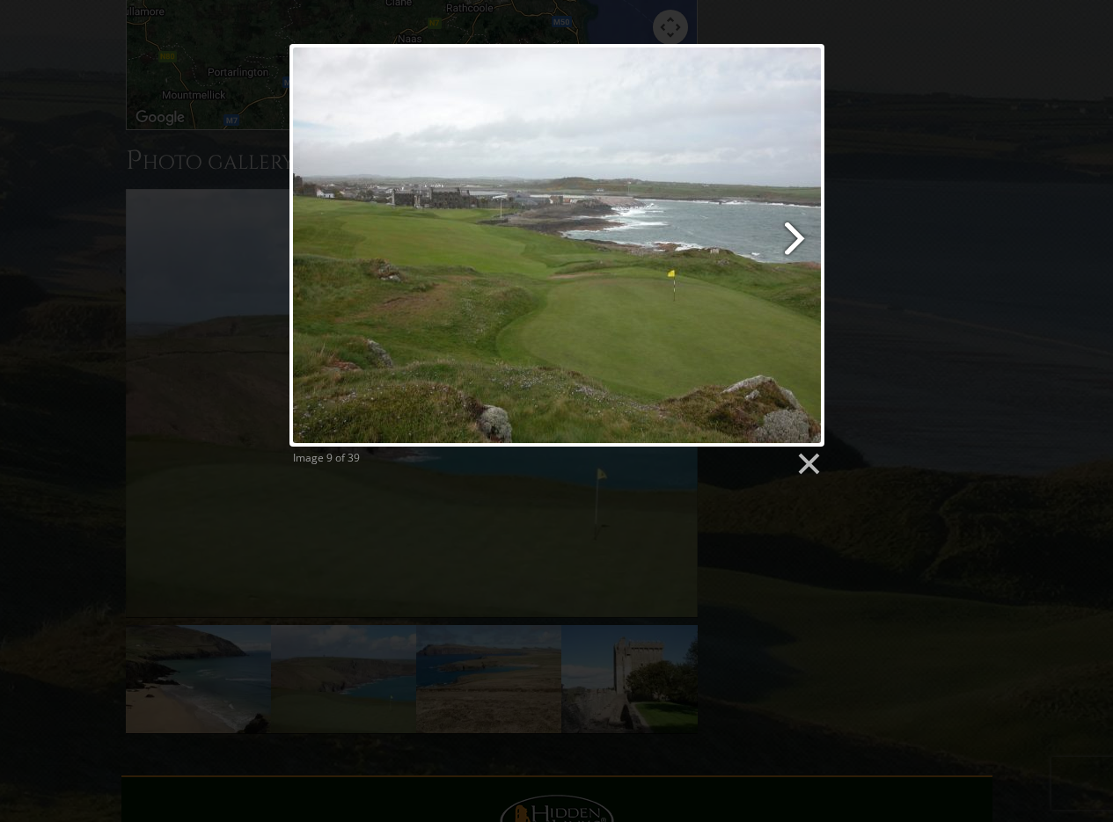
click at [794, 221] on link at bounding box center [652, 245] width 342 height 403
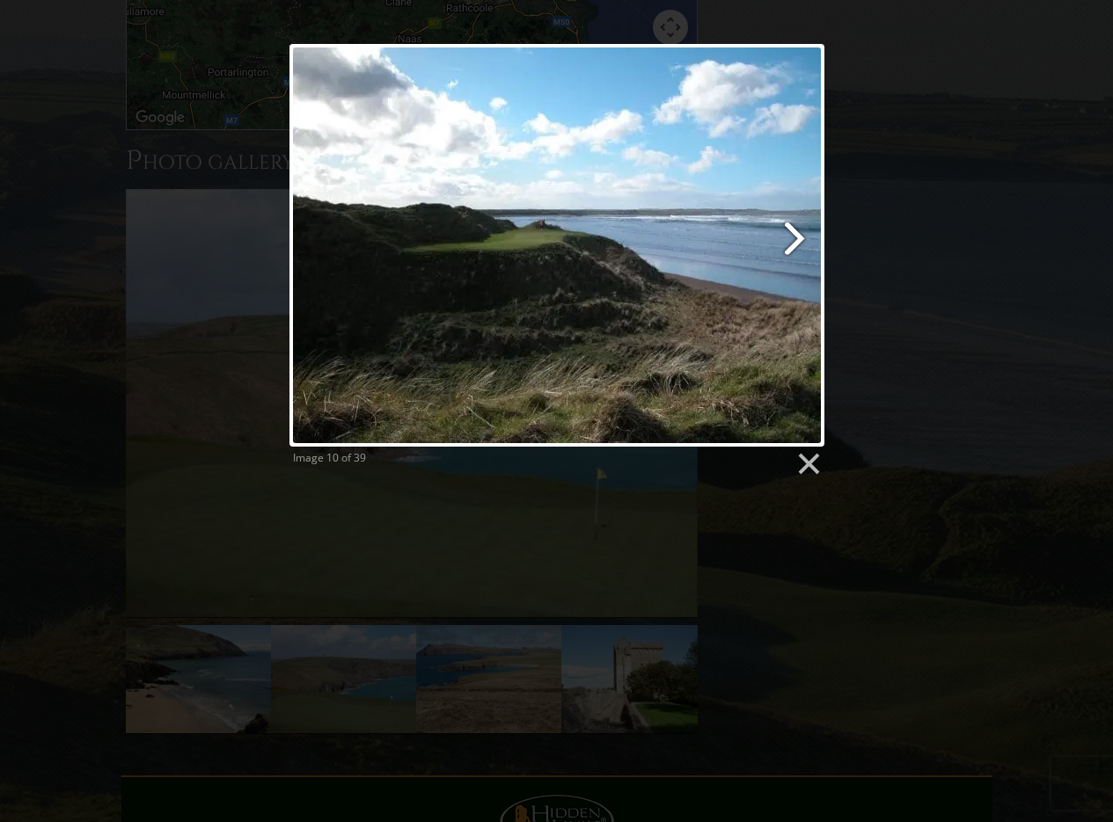
click at [798, 242] on link at bounding box center [652, 245] width 342 height 403
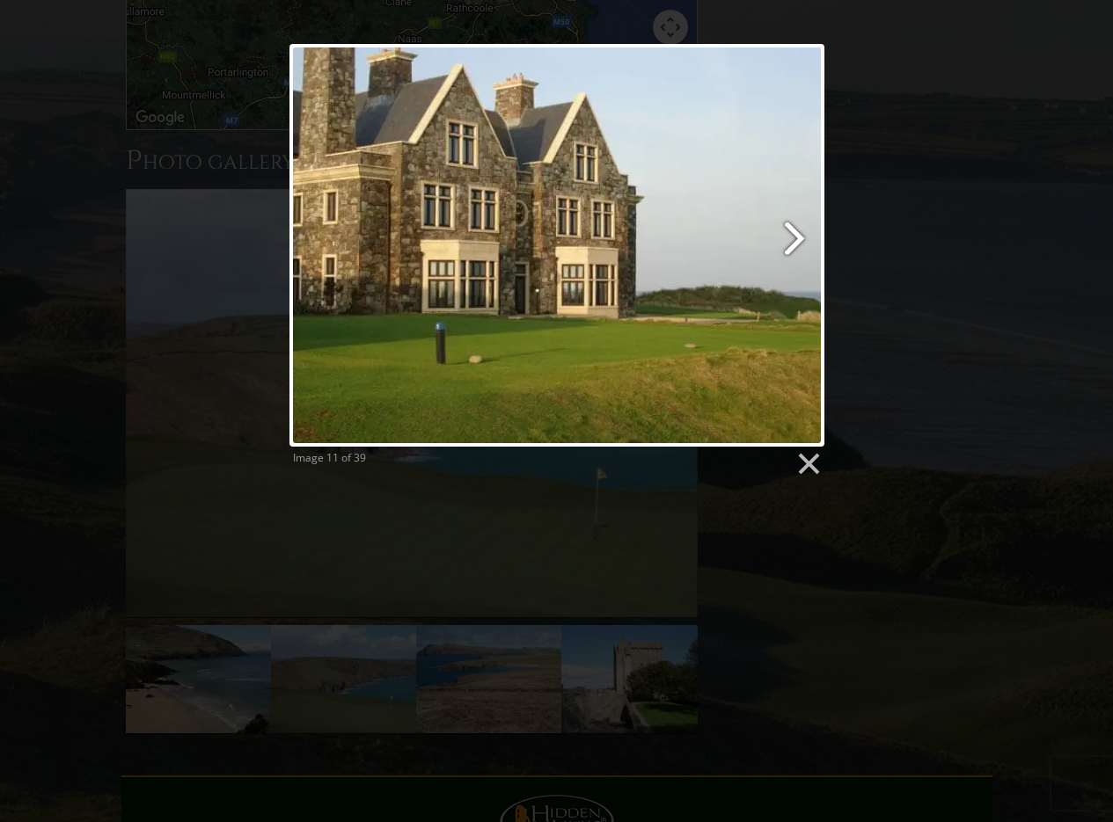
click at [798, 242] on link at bounding box center [652, 245] width 342 height 403
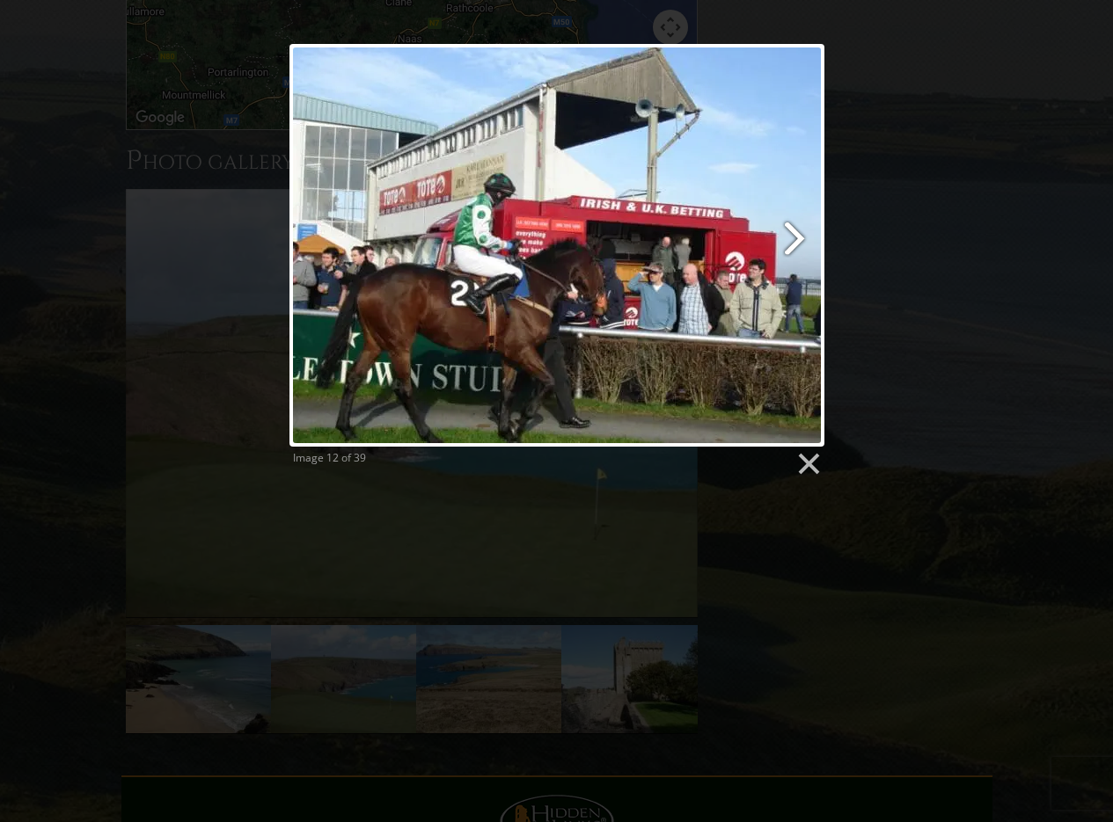
click at [798, 242] on link at bounding box center [652, 245] width 342 height 403
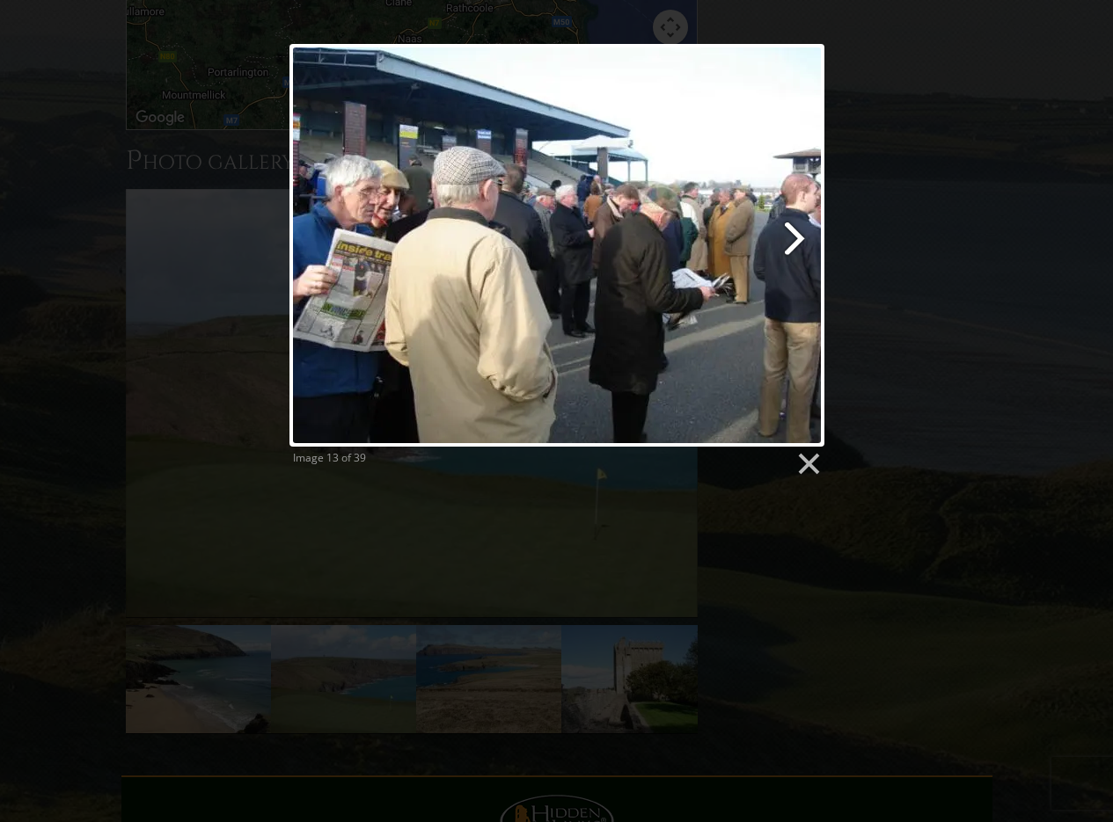
click at [798, 241] on link at bounding box center [652, 245] width 342 height 403
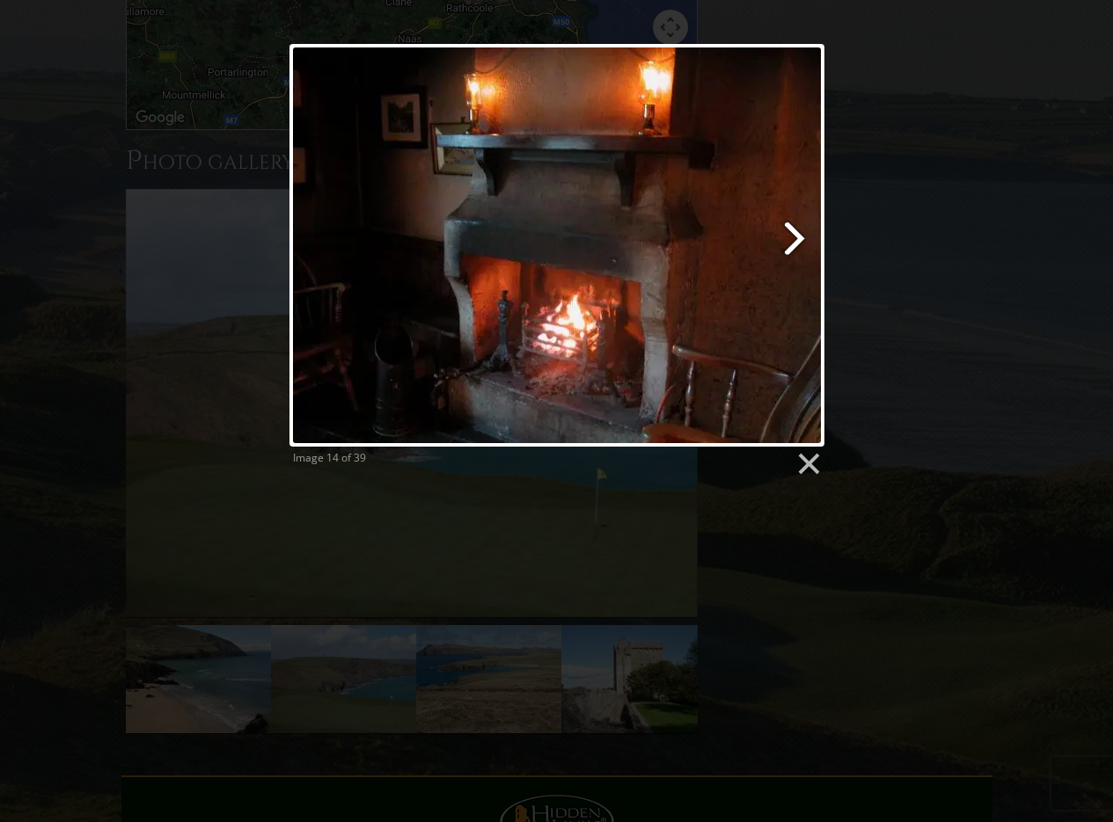
click at [798, 241] on link at bounding box center [652, 245] width 342 height 403
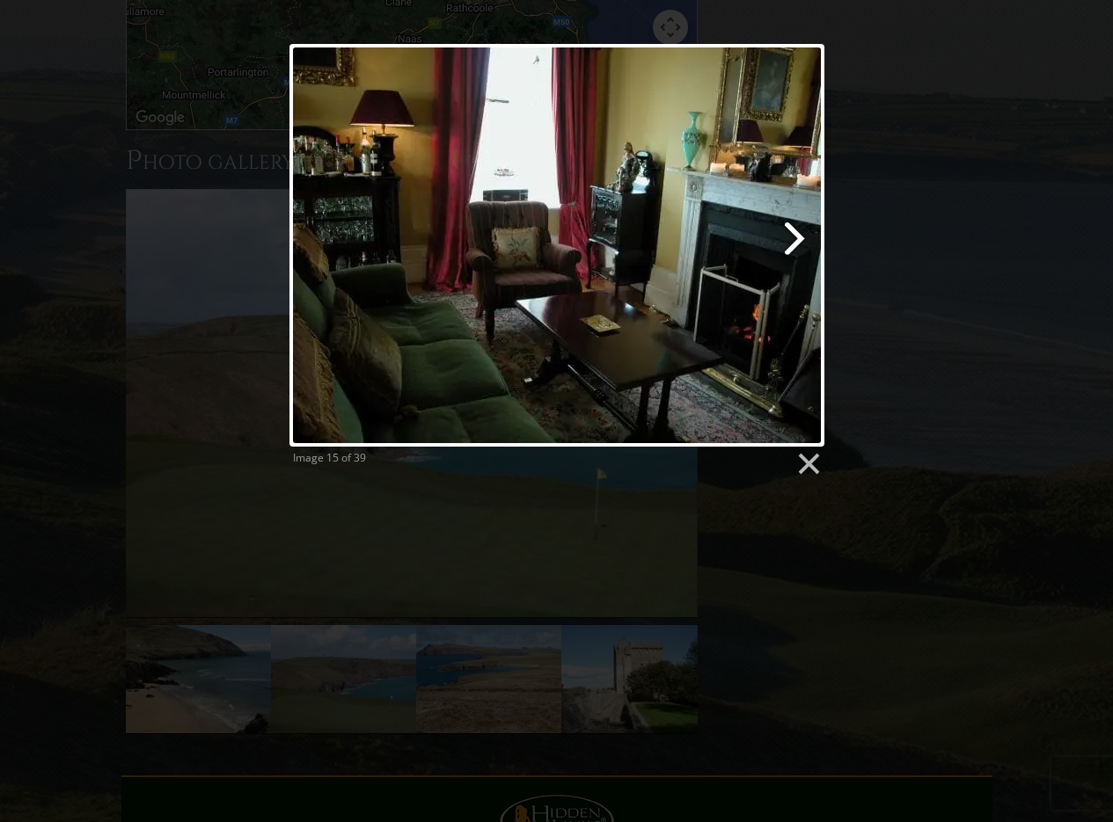
click at [798, 241] on link at bounding box center [652, 245] width 342 height 403
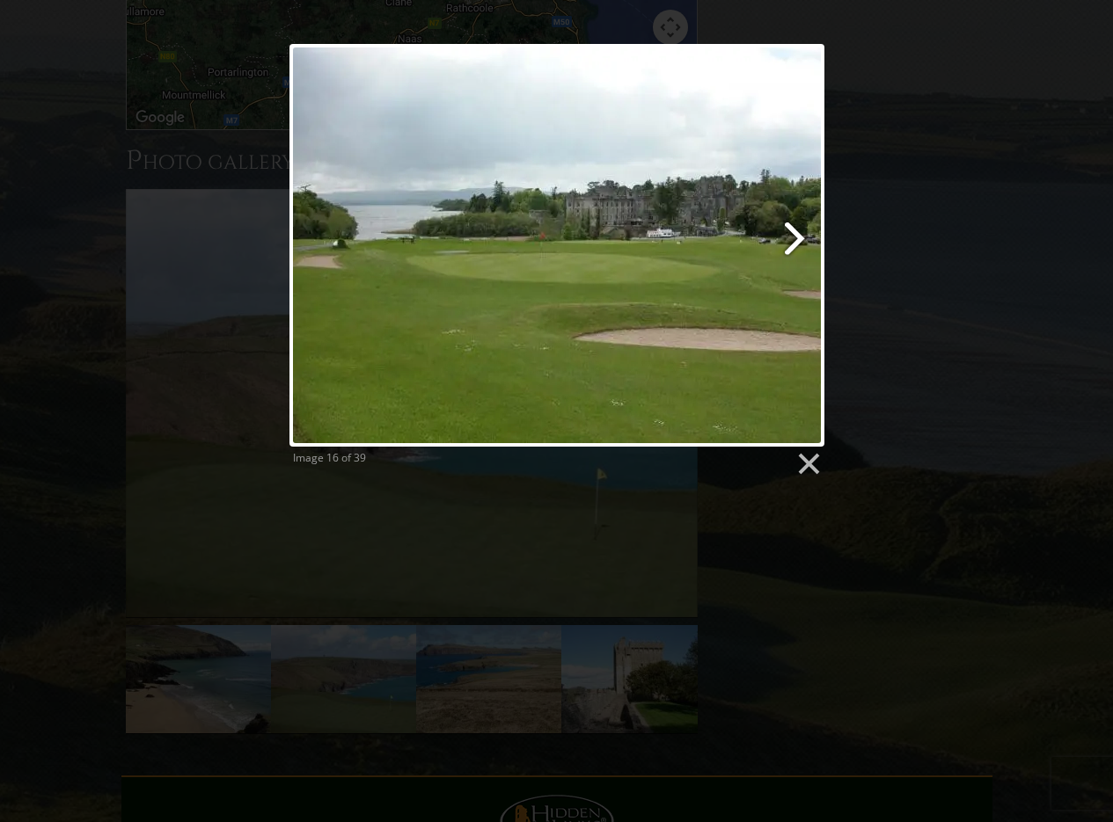
click at [799, 241] on link at bounding box center [652, 245] width 342 height 403
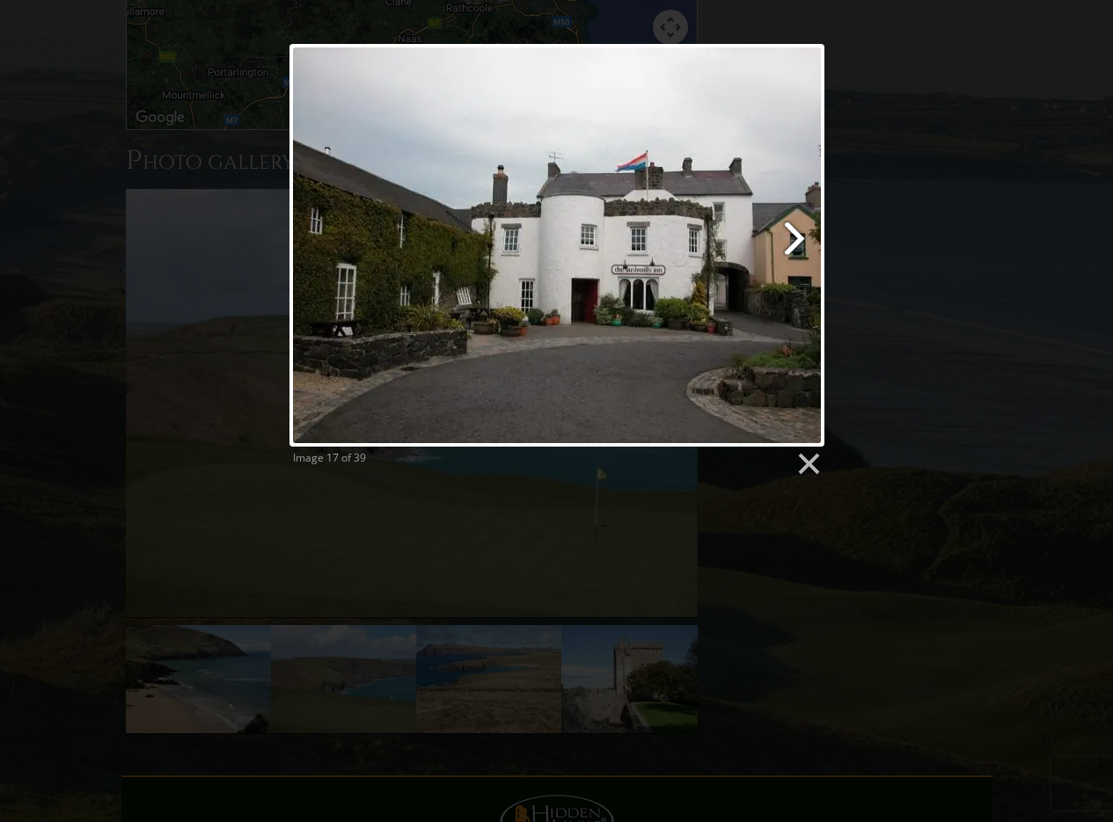
click at [799, 241] on link at bounding box center [652, 245] width 342 height 403
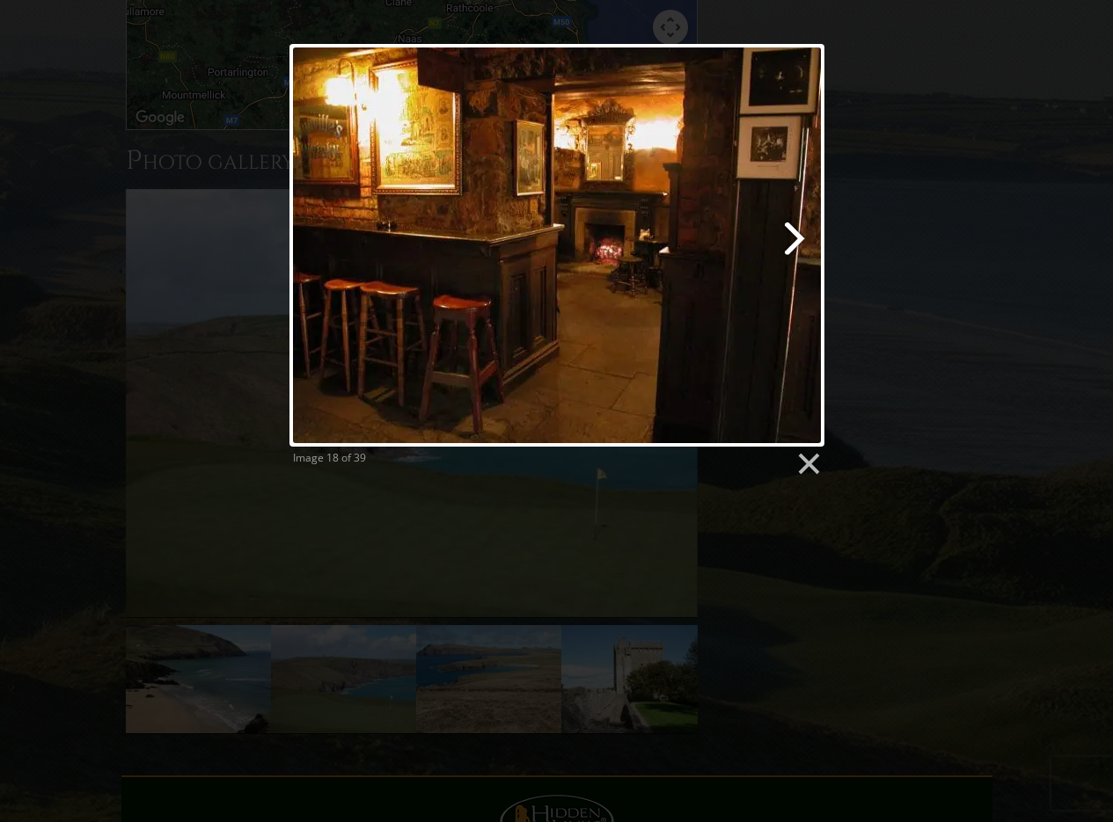
click at [799, 241] on link at bounding box center [652, 245] width 342 height 403
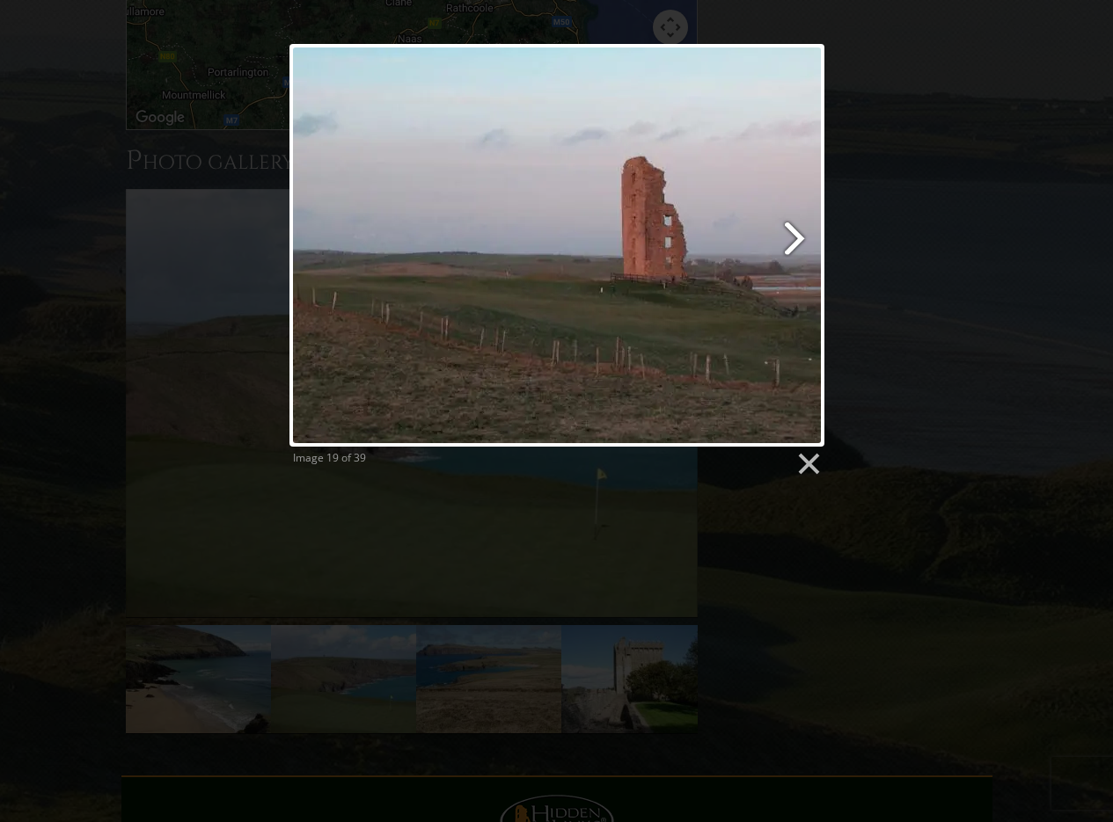
click at [799, 241] on link at bounding box center [652, 245] width 342 height 403
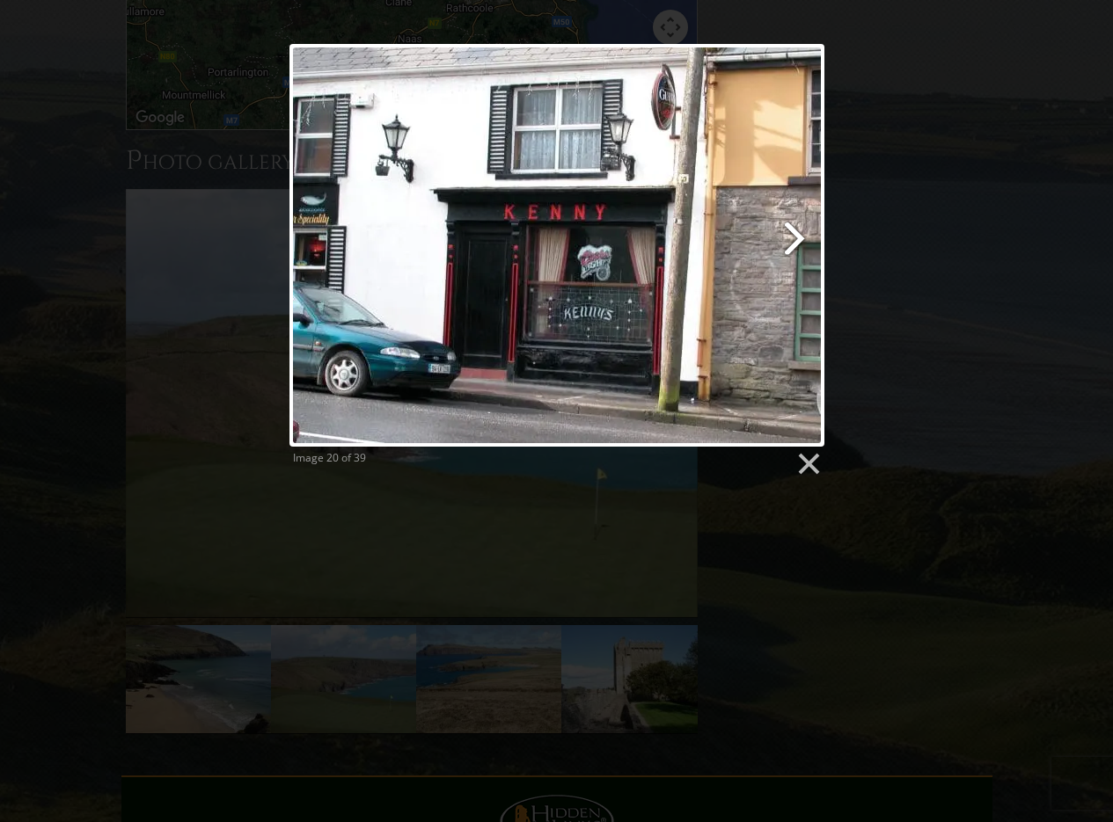
click at [799, 241] on link at bounding box center [652, 245] width 342 height 403
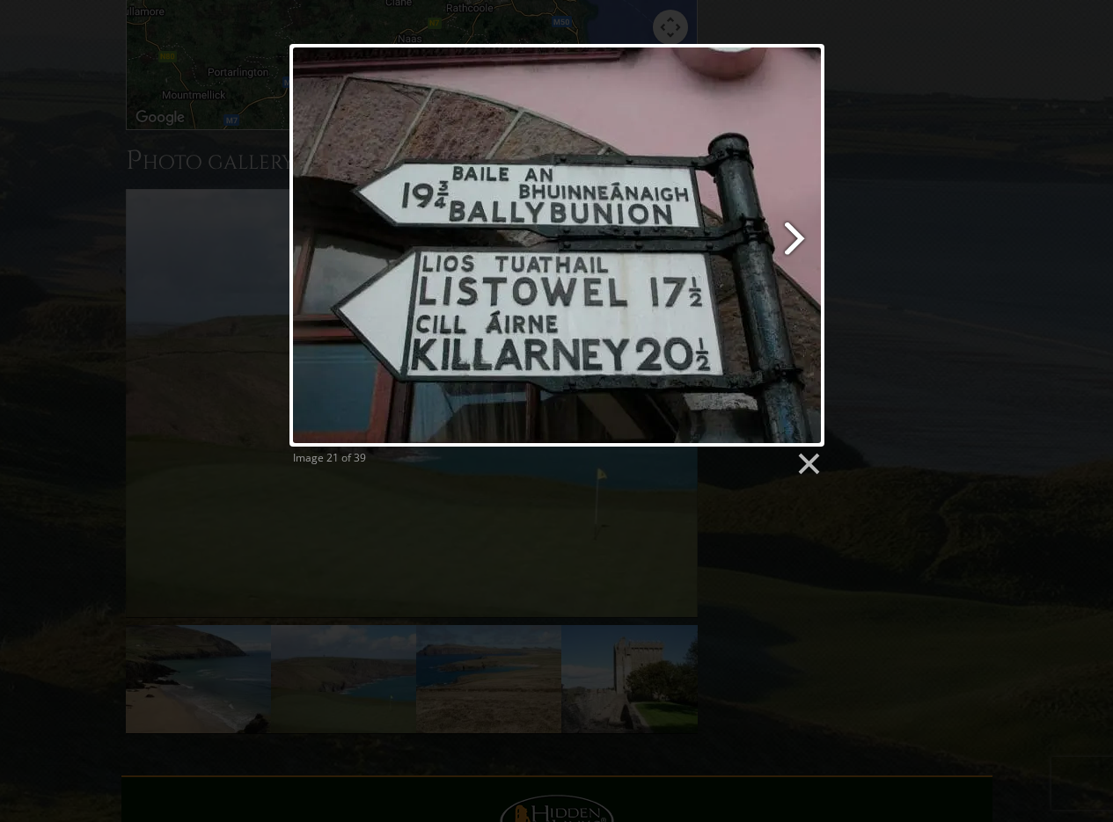
click at [799, 241] on link at bounding box center [652, 245] width 342 height 403
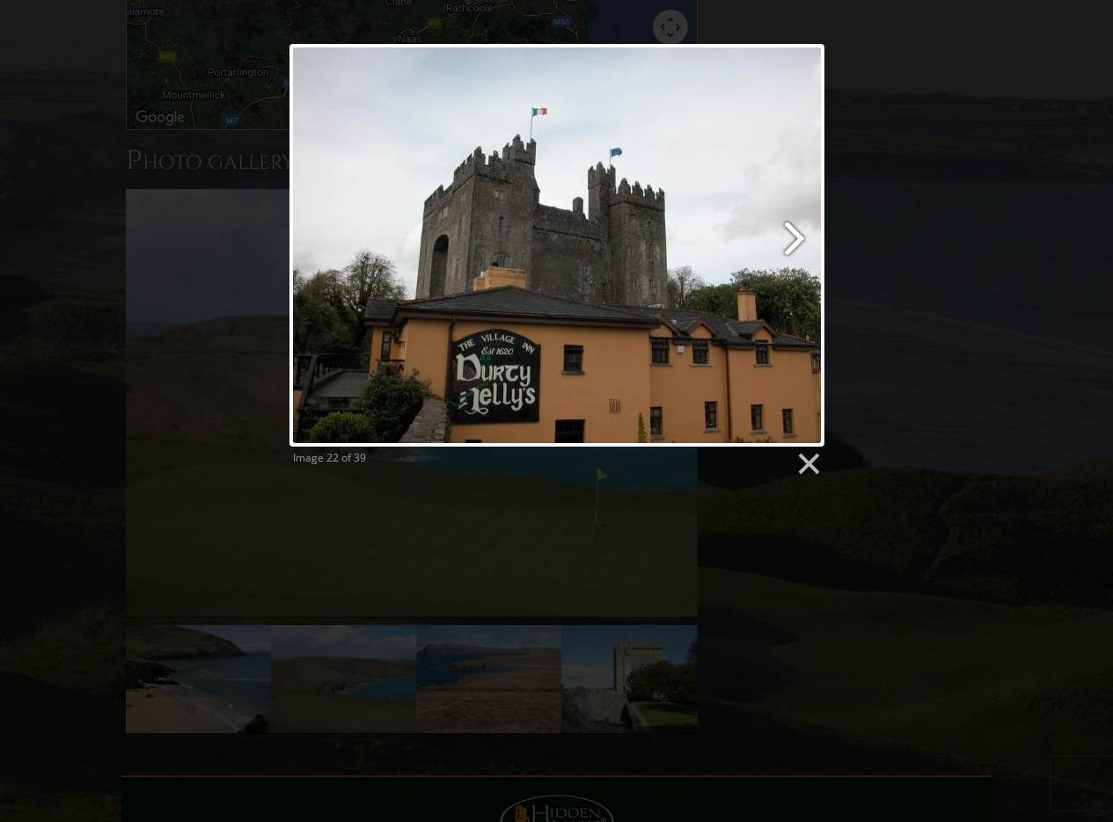
click at [799, 241] on link at bounding box center [652, 245] width 342 height 403
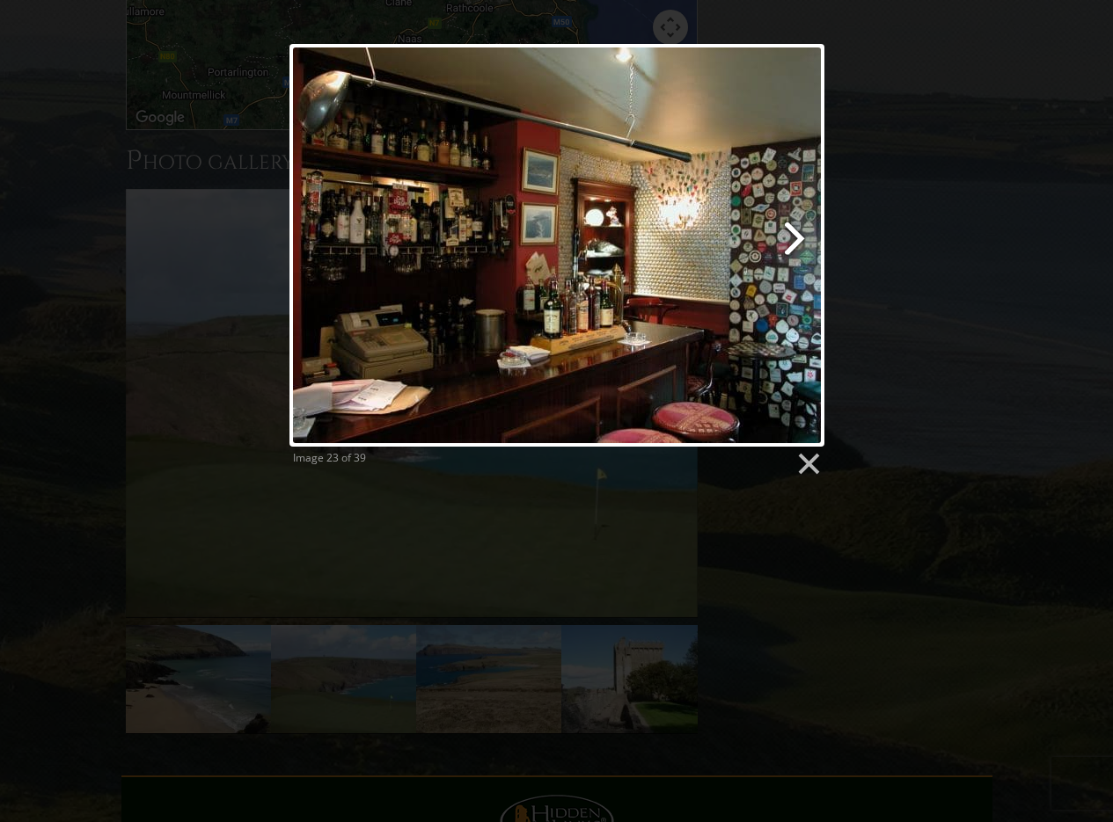
click at [799, 241] on link at bounding box center [652, 245] width 342 height 403
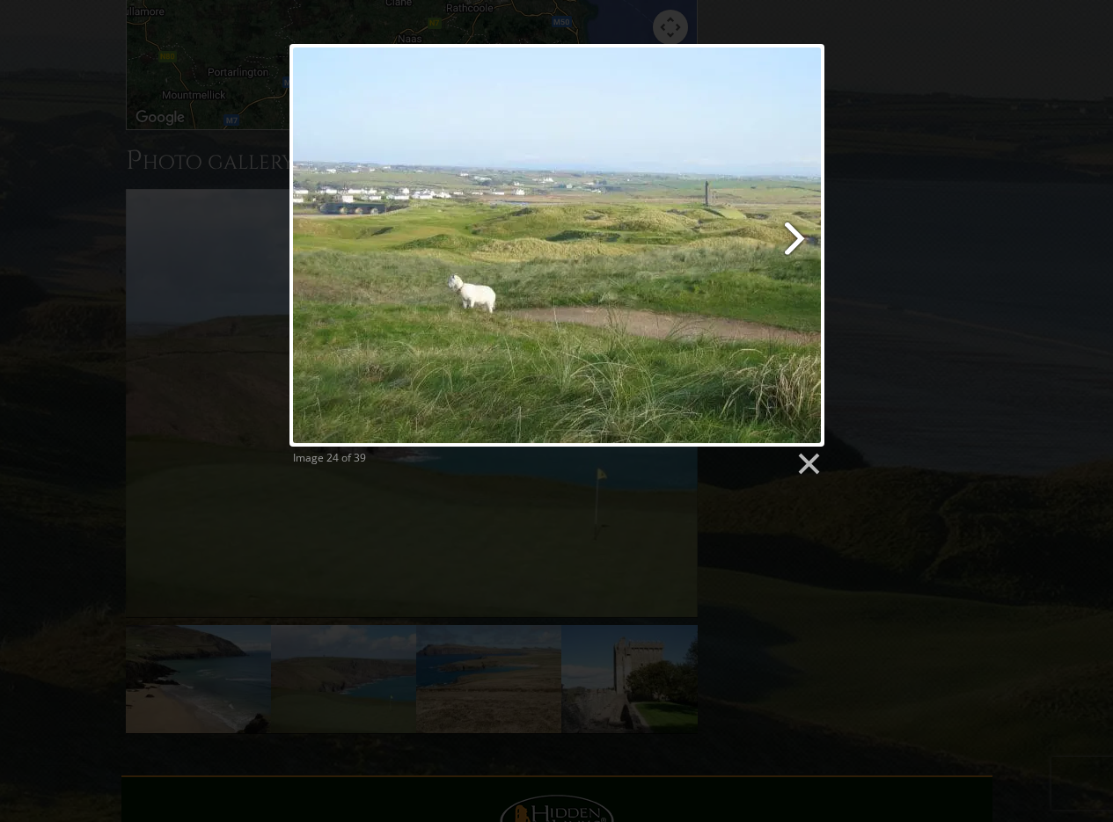
click at [799, 241] on link at bounding box center [652, 245] width 342 height 403
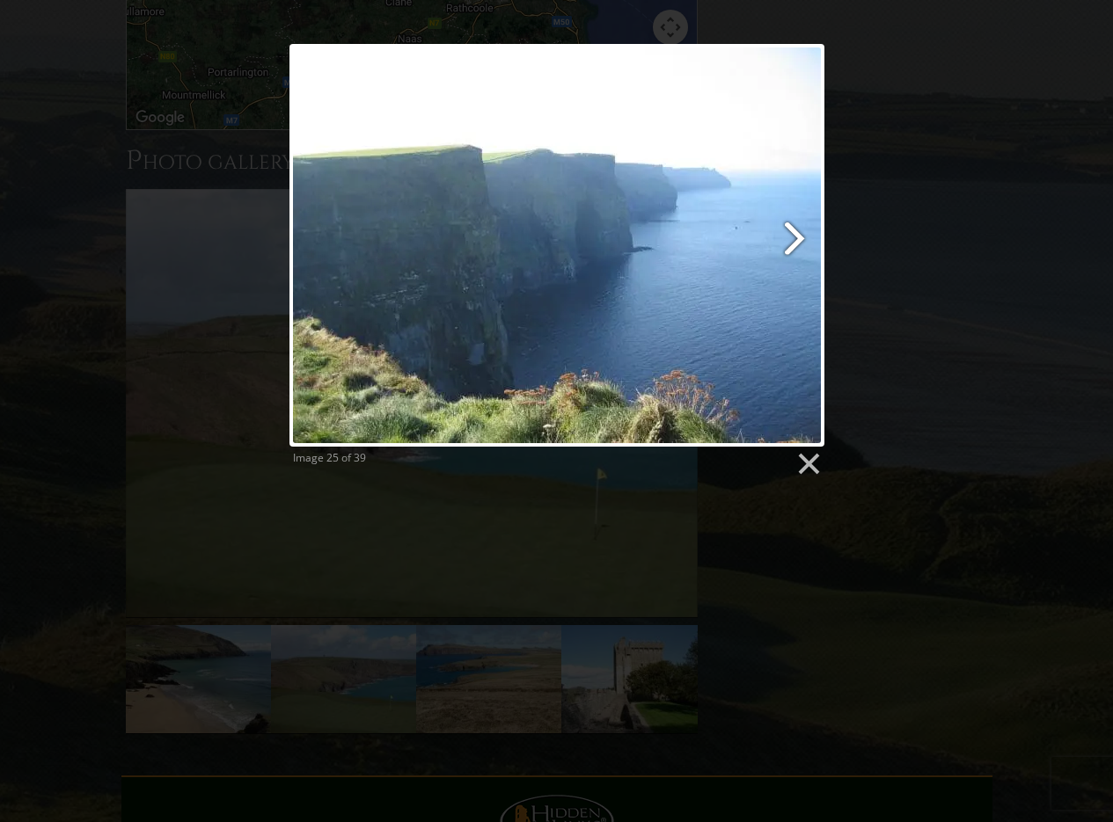
click at [788, 238] on link at bounding box center [652, 245] width 342 height 403
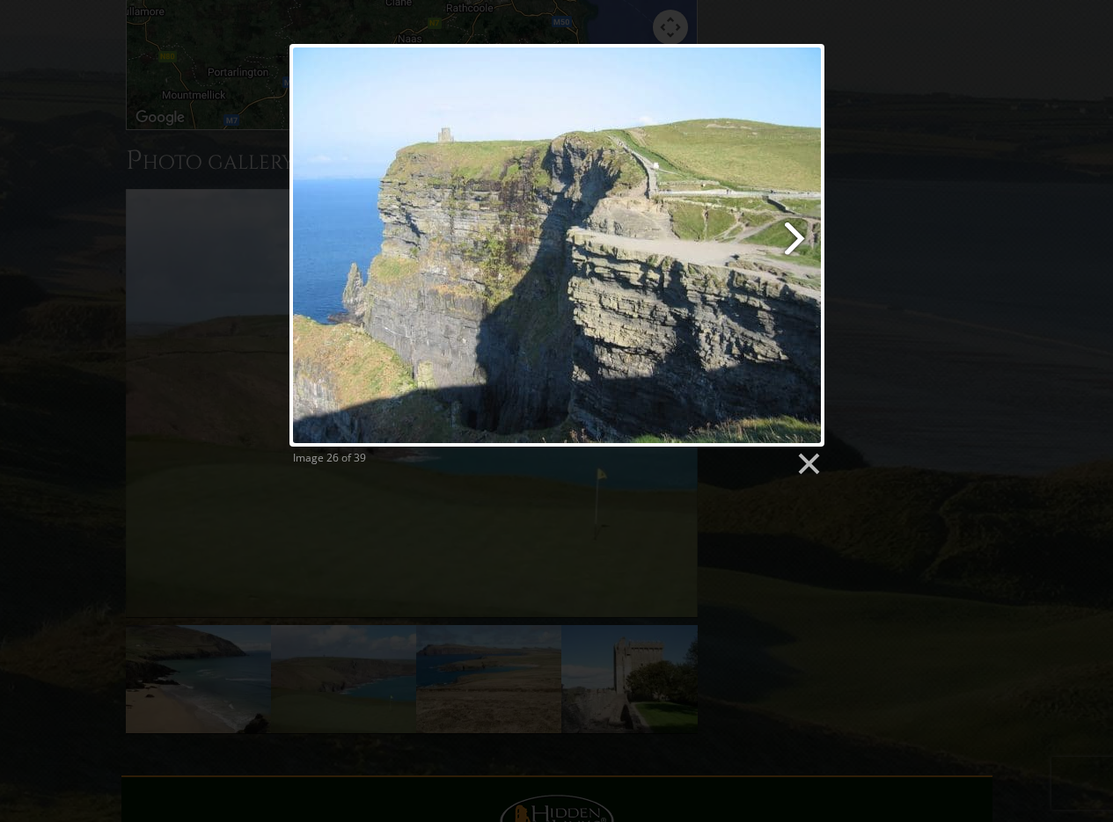
click at [801, 240] on link at bounding box center [652, 245] width 342 height 403
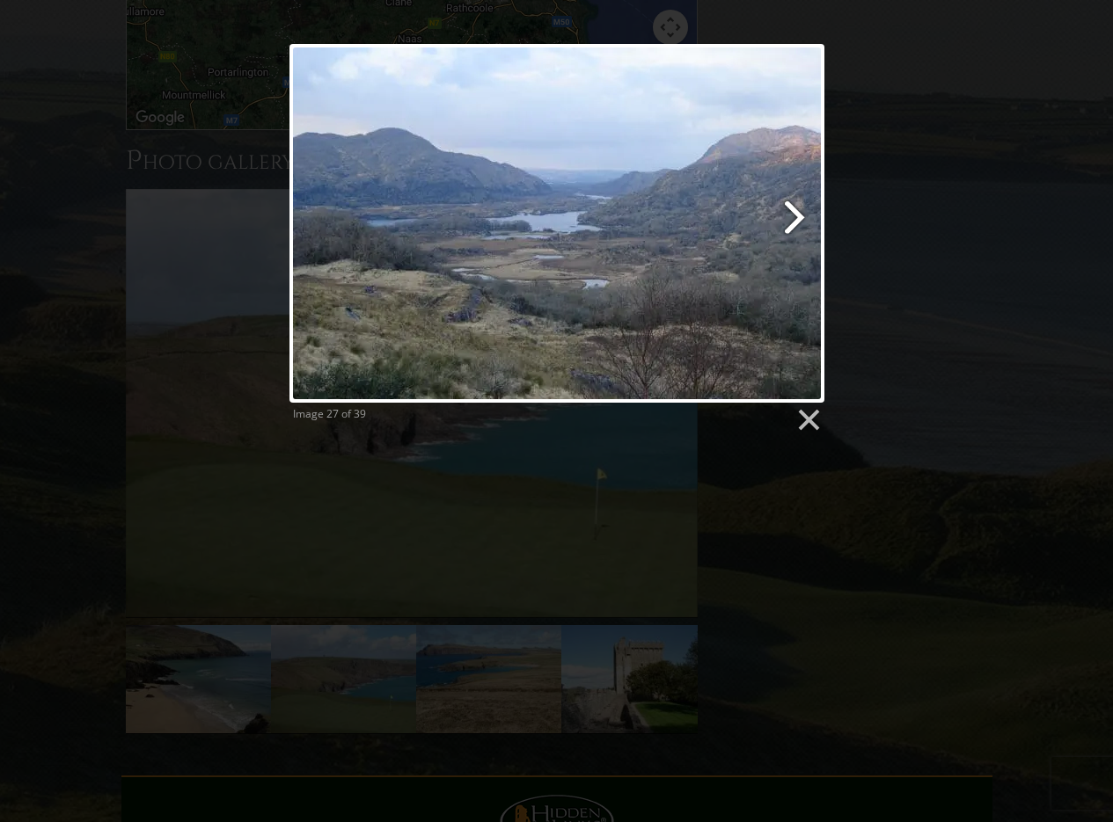
click at [800, 210] on link at bounding box center [652, 223] width 342 height 359
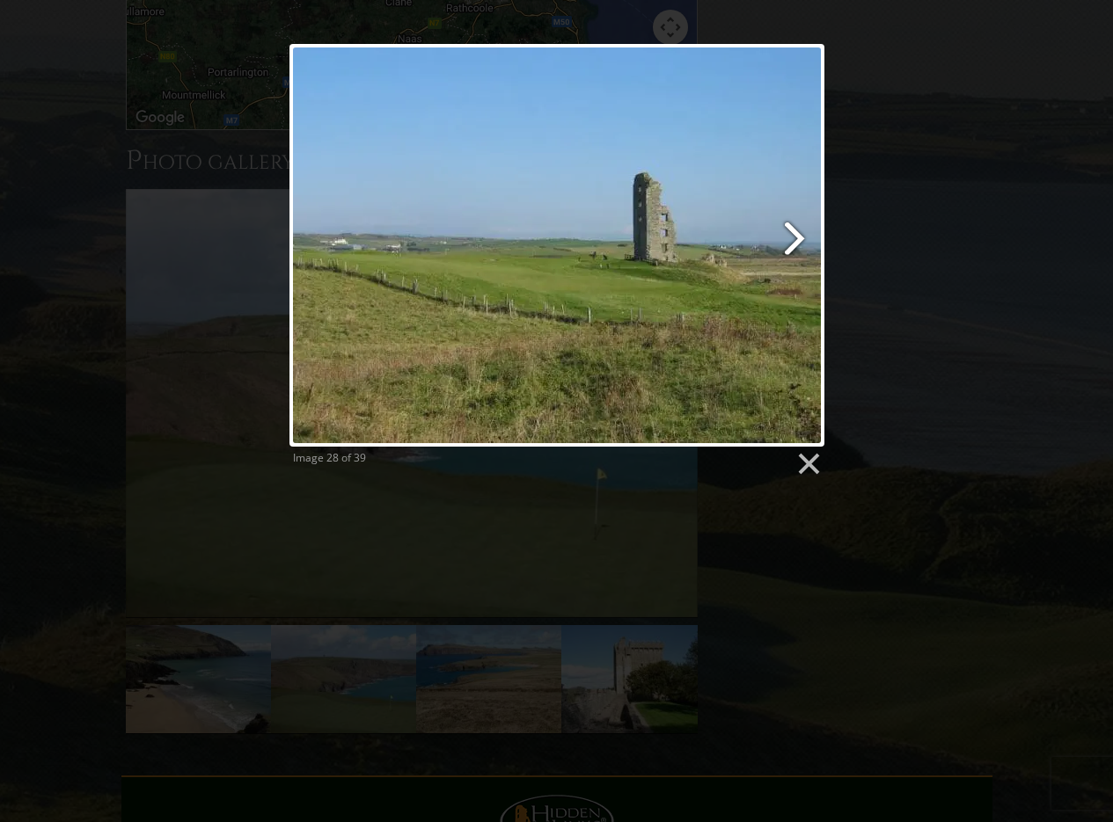
click at [800, 210] on link at bounding box center [652, 245] width 342 height 403
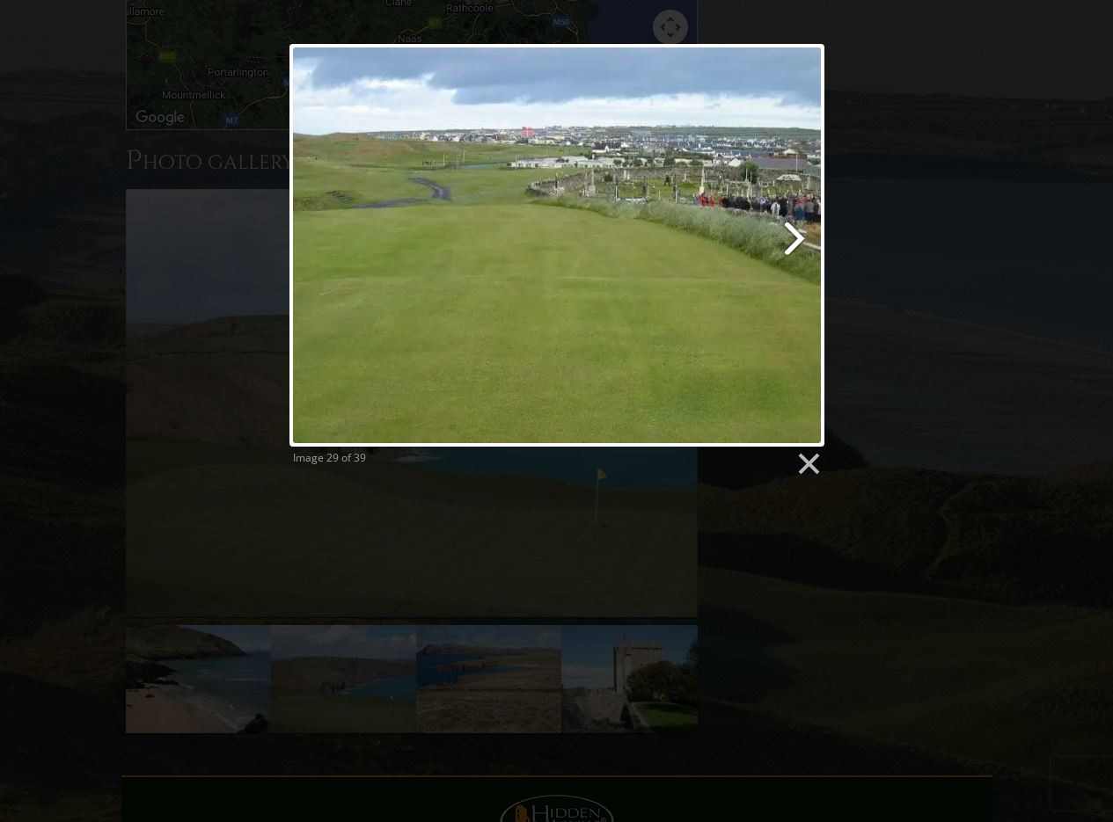
click at [795, 236] on link at bounding box center [652, 245] width 342 height 403
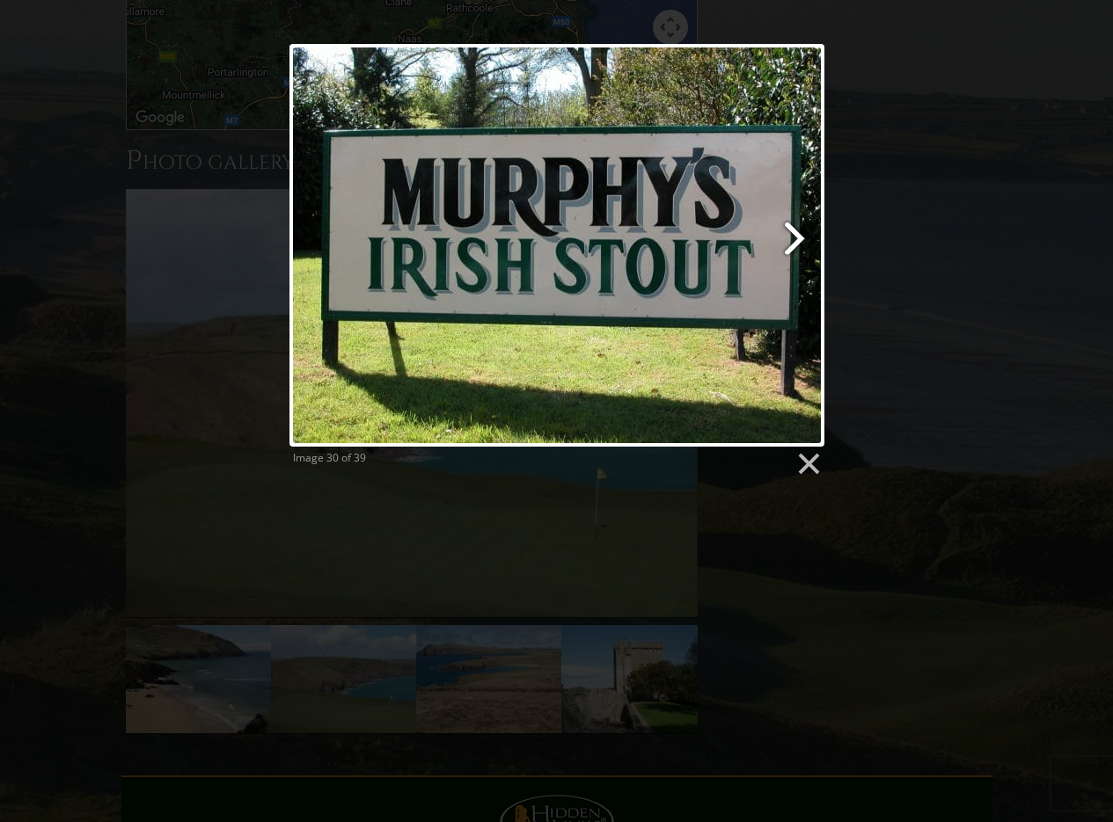
click at [795, 236] on link at bounding box center [652, 245] width 342 height 403
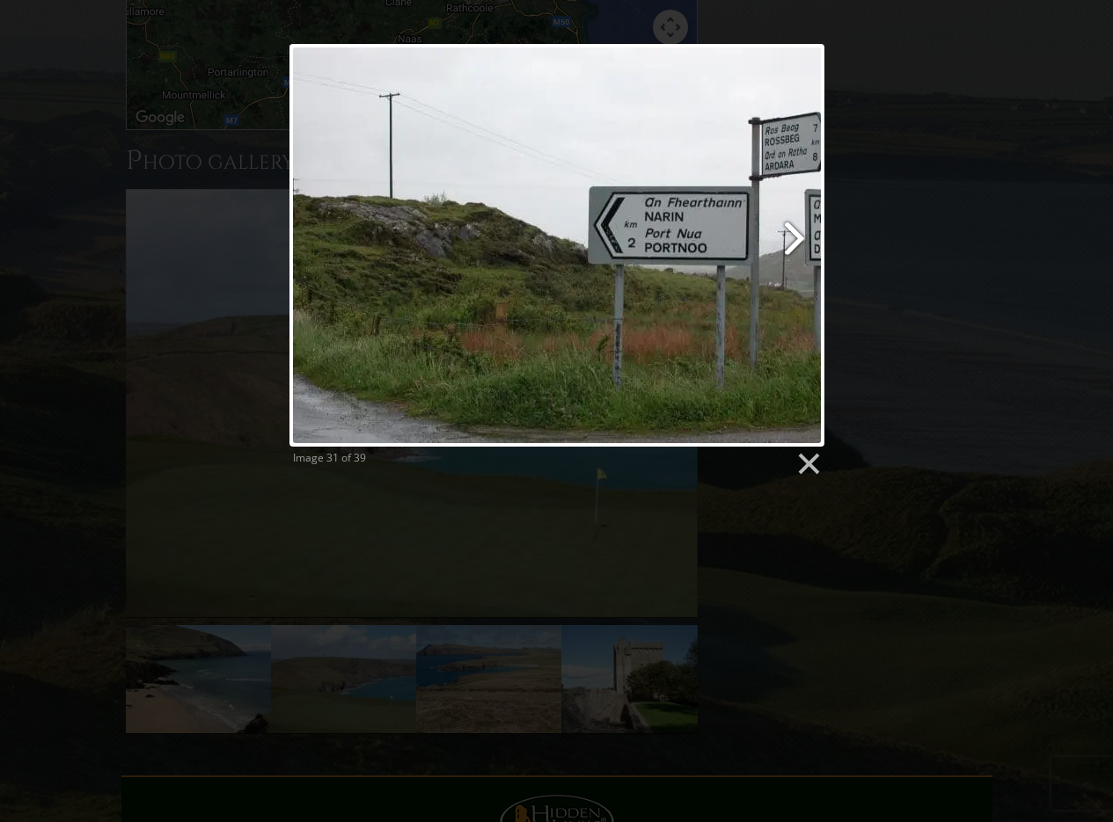
click at [795, 236] on link at bounding box center [652, 245] width 342 height 403
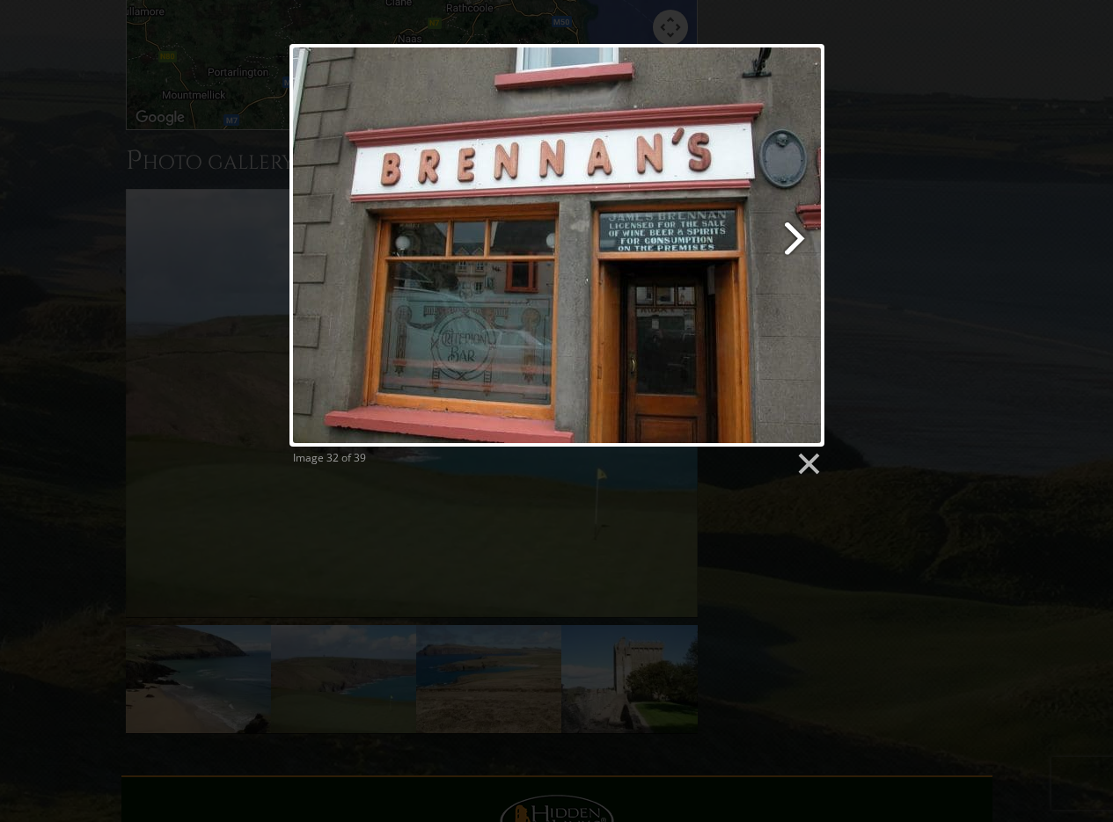
click at [795, 236] on link at bounding box center [652, 245] width 342 height 403
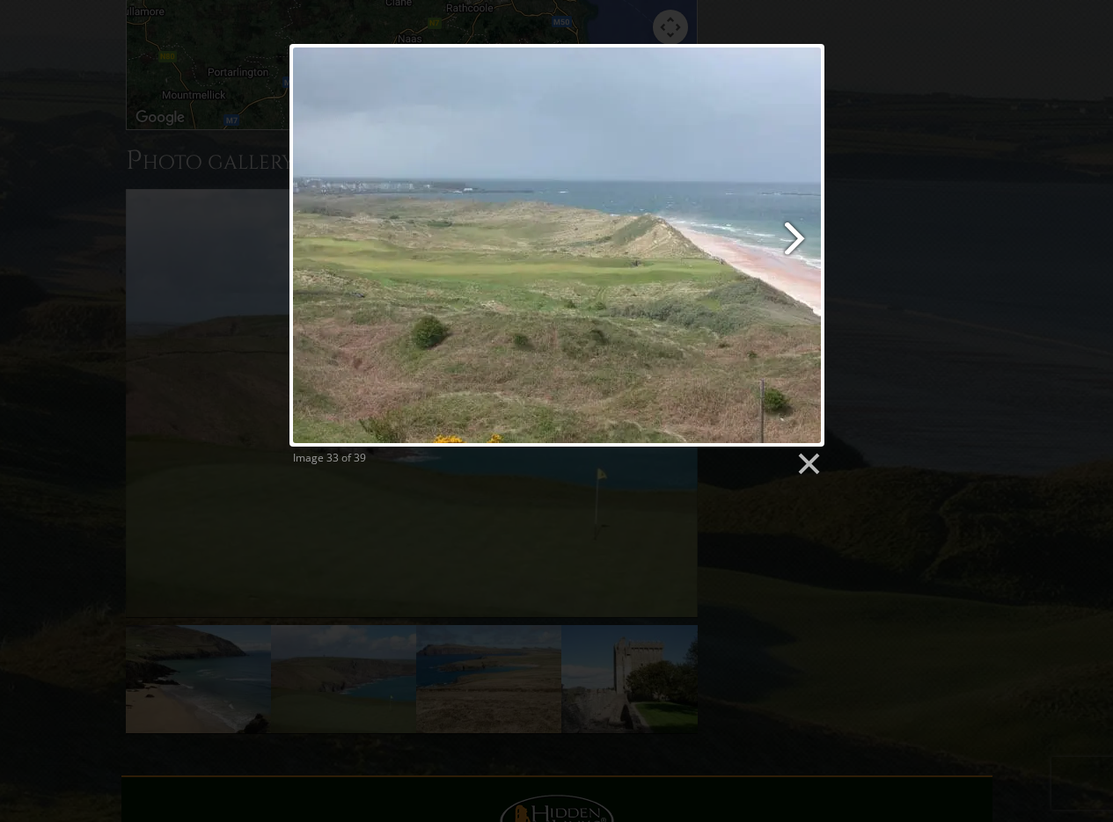
click at [795, 236] on link at bounding box center [652, 245] width 342 height 403
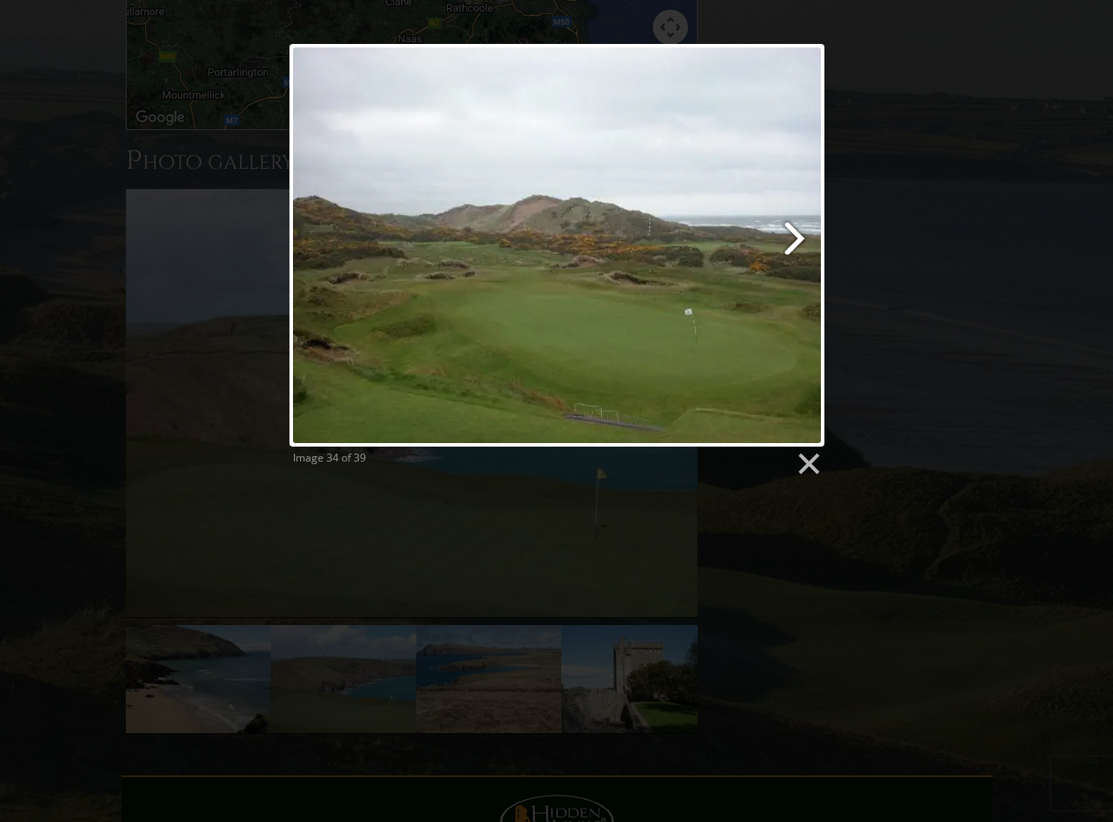
click at [795, 236] on link at bounding box center [652, 245] width 342 height 403
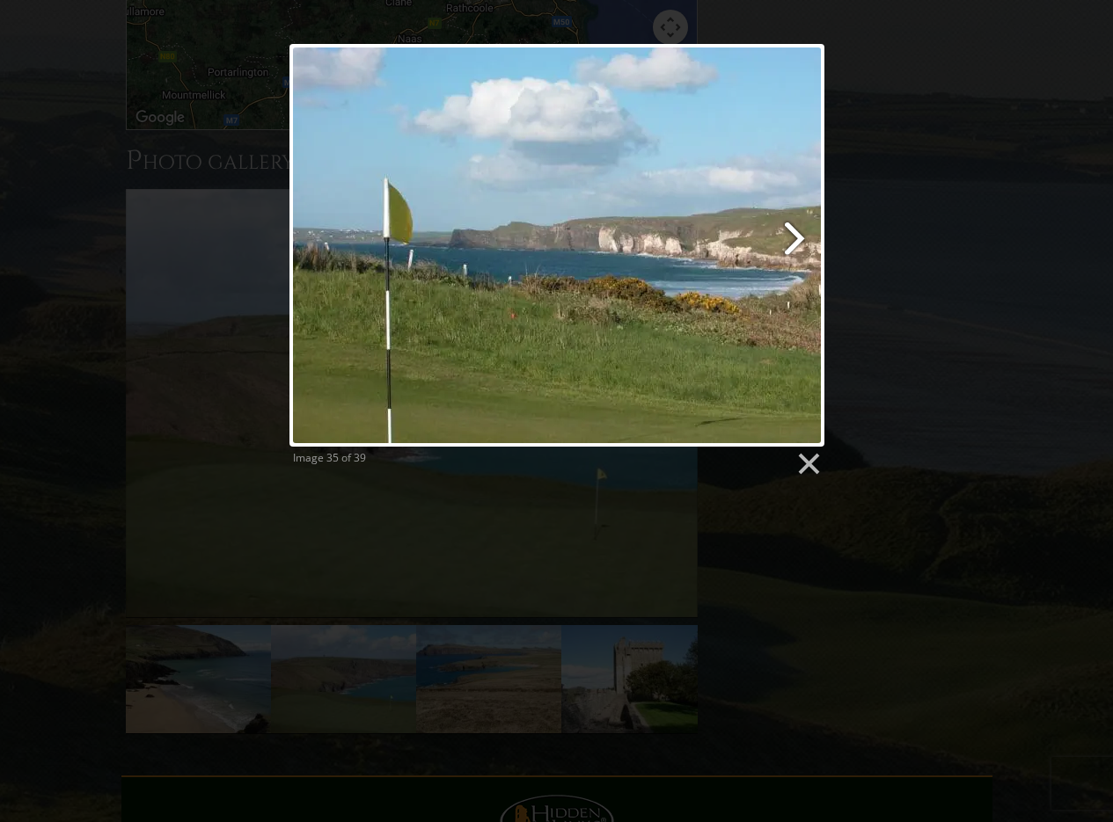
click at [795, 236] on link at bounding box center [652, 245] width 342 height 403
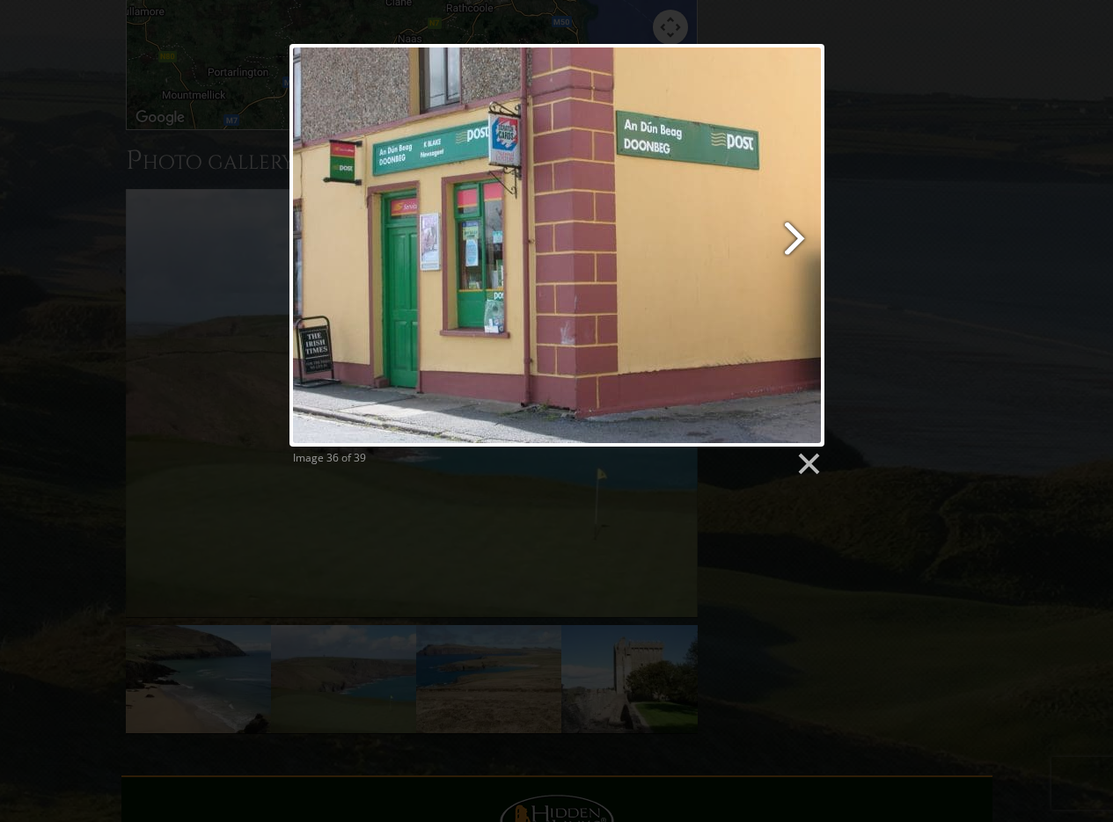
click at [795, 236] on link at bounding box center [652, 245] width 342 height 403
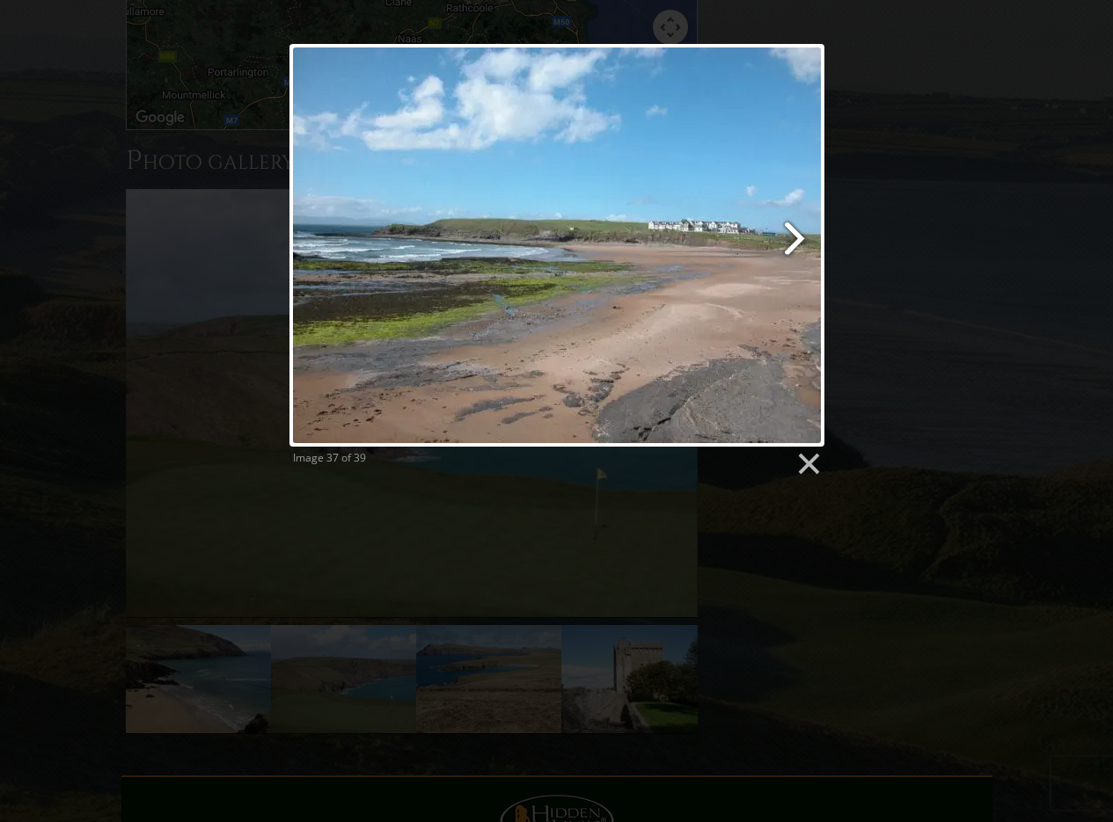
click at [795, 236] on link at bounding box center [652, 245] width 342 height 403
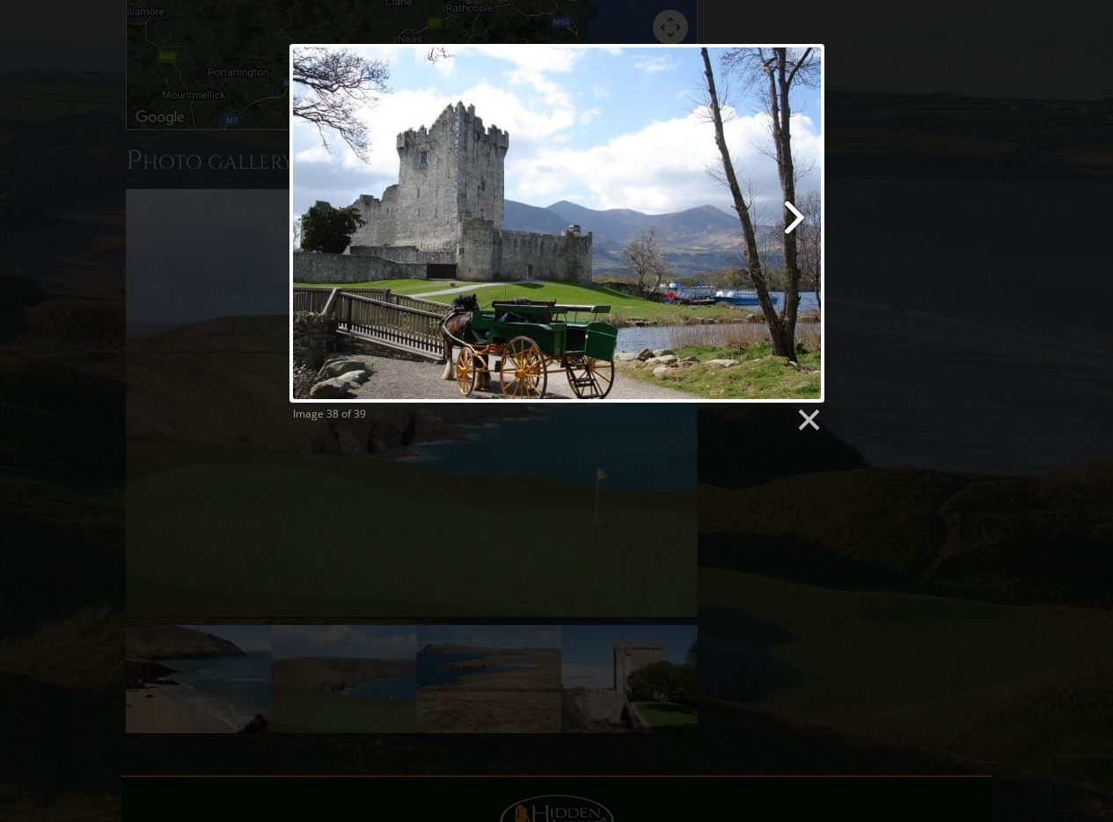
click at [793, 211] on link at bounding box center [652, 223] width 342 height 359
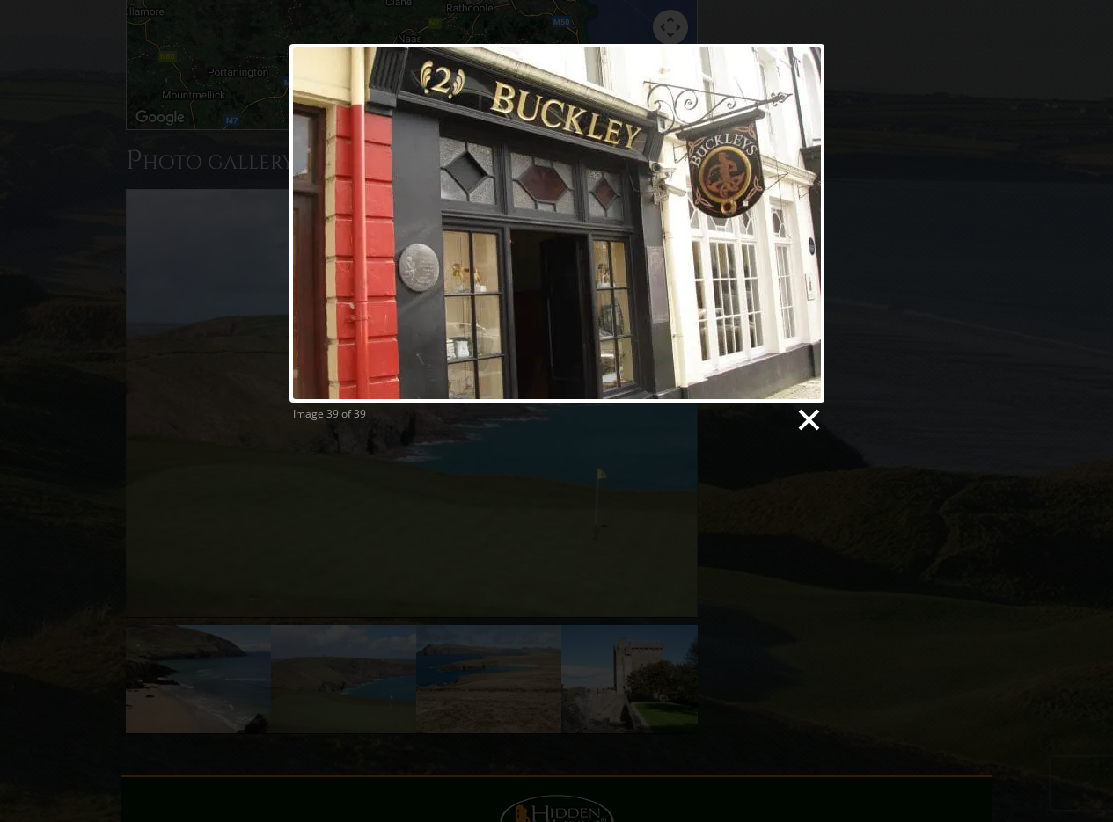
click at [809, 415] on link at bounding box center [807, 420] width 26 height 26
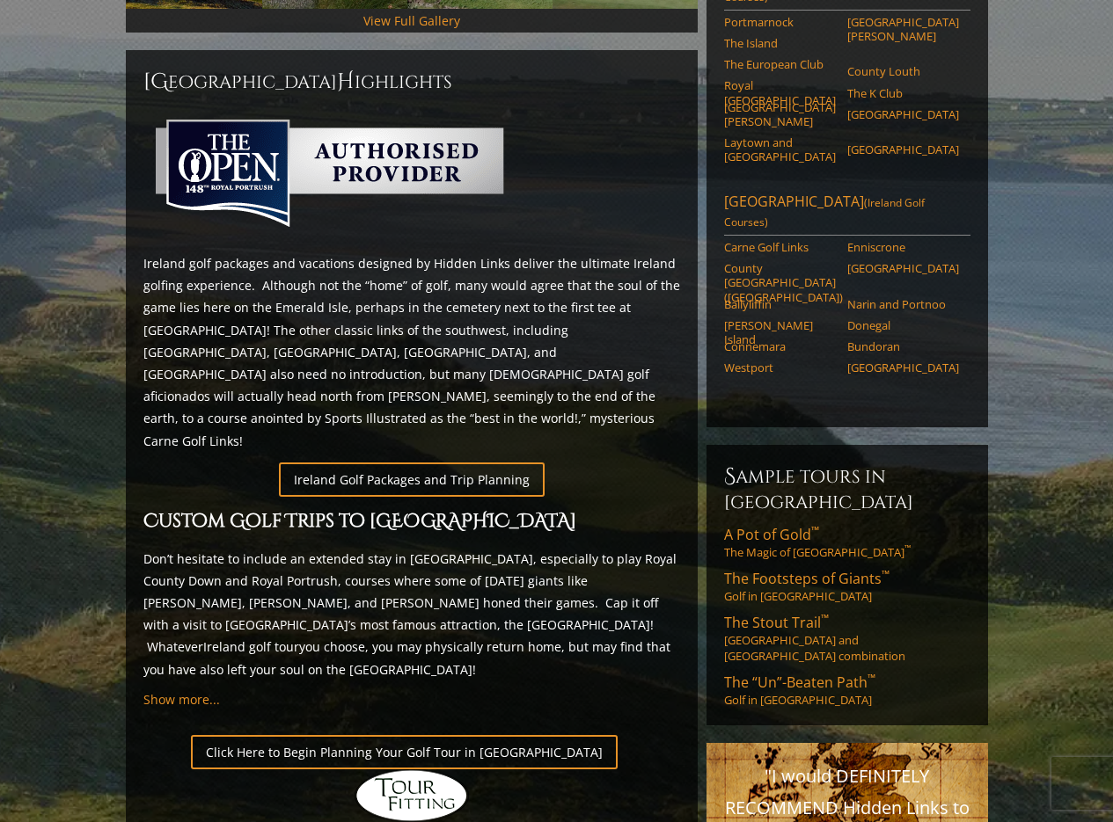
scroll to position [640, 0]
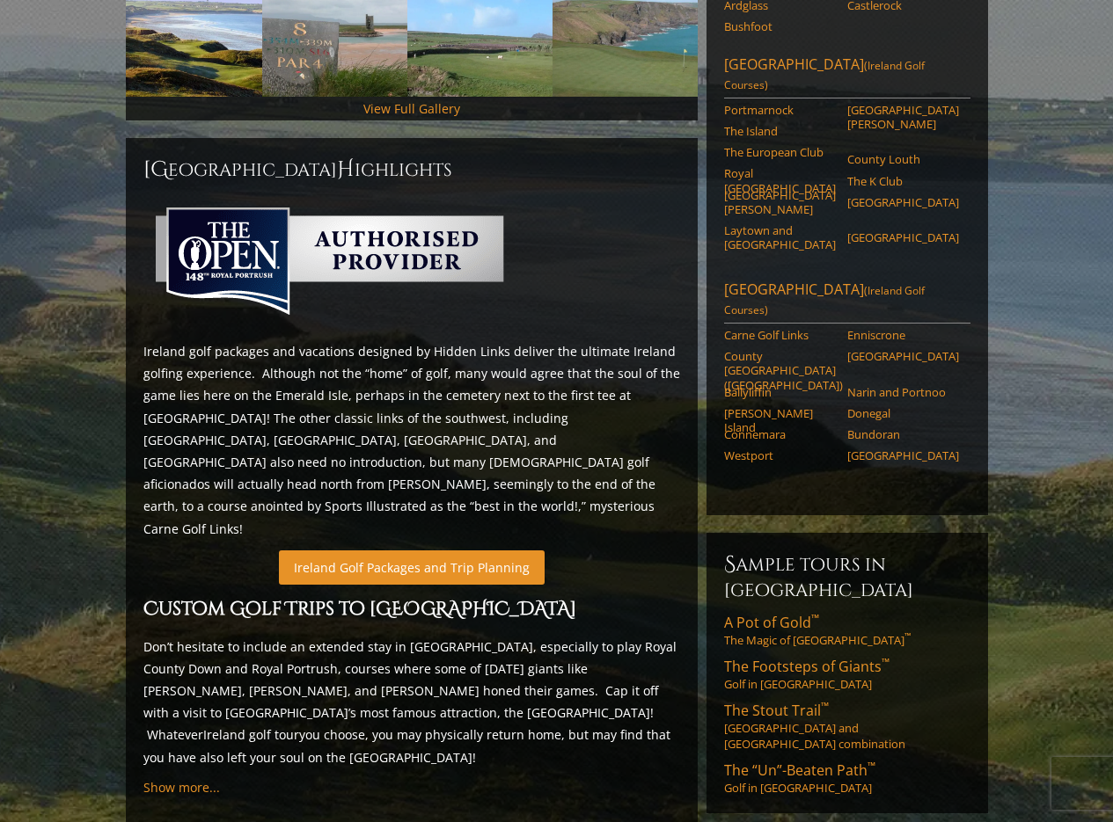
click at [451, 551] on link "Ireland Golf Packages and Trip Planning" at bounding box center [412, 568] width 266 height 34
